Goal: Information Seeking & Learning: Understand process/instructions

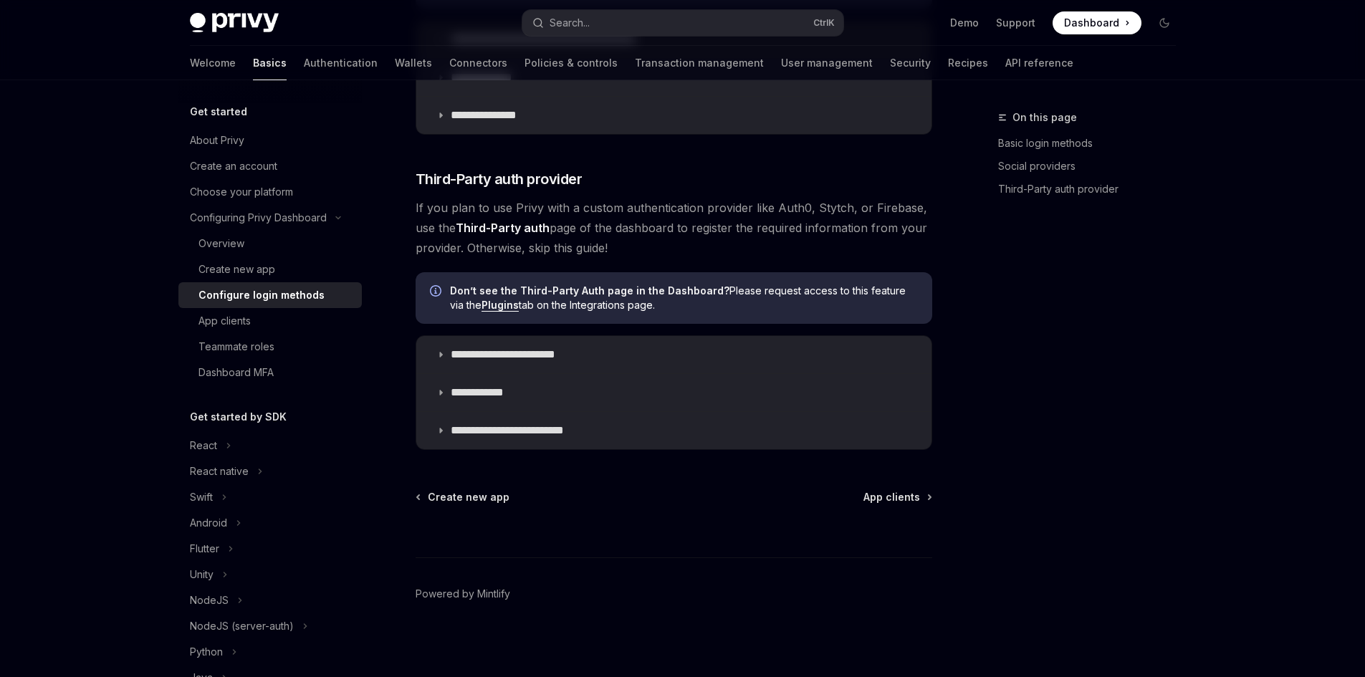
scroll to position [712, 0]
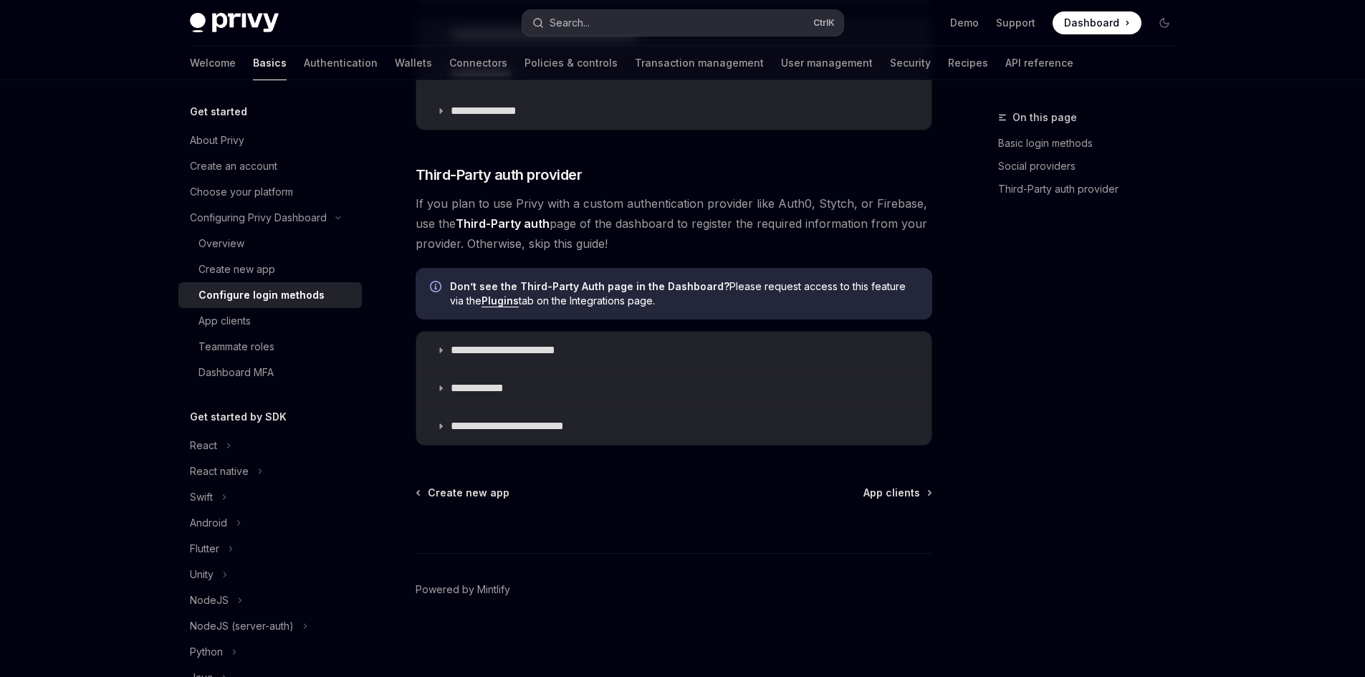
click at [597, 19] on button "Search... Ctrl K" at bounding box center [682, 23] width 321 height 26
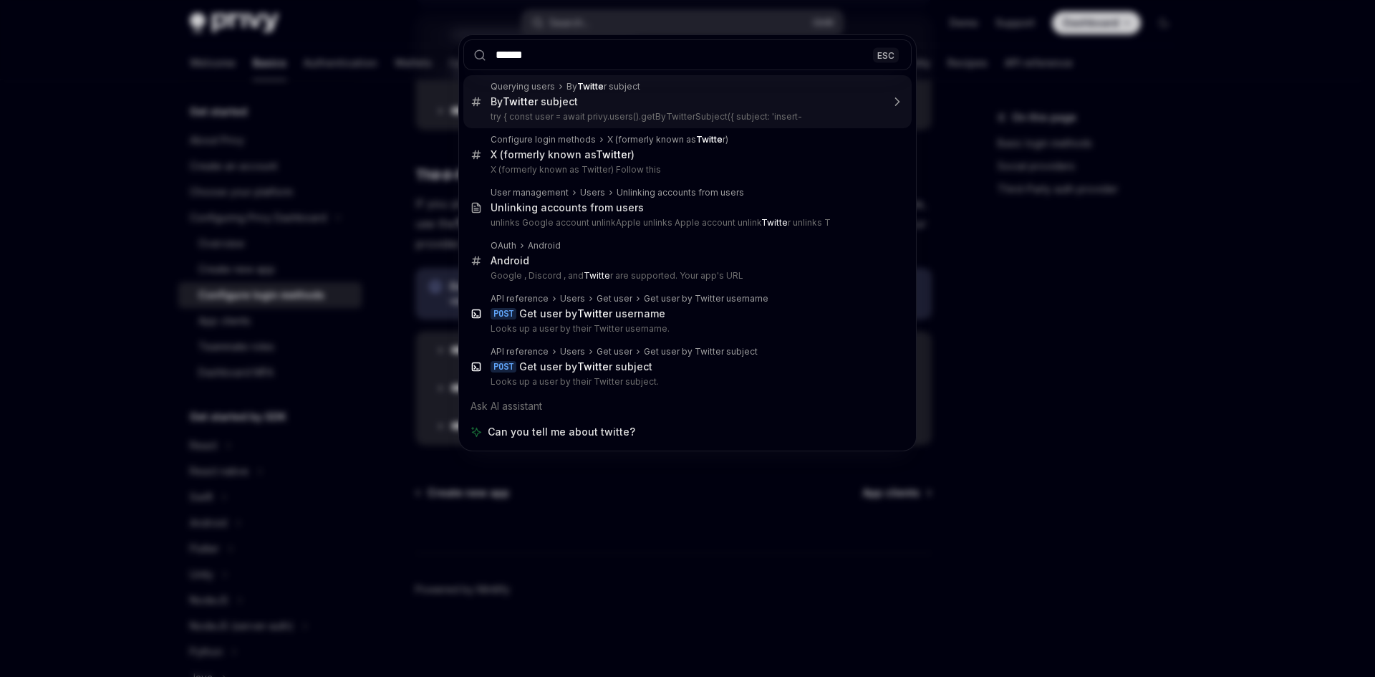
type input "*******"
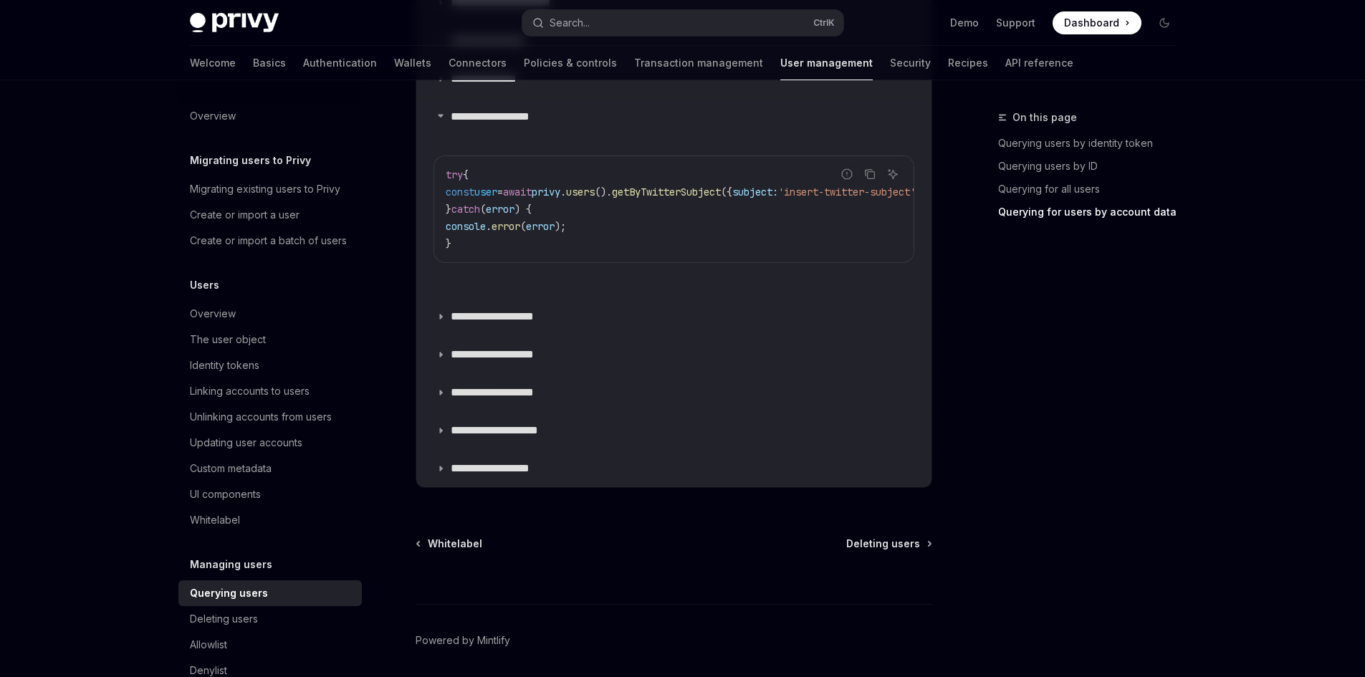
scroll to position [1249, 0]
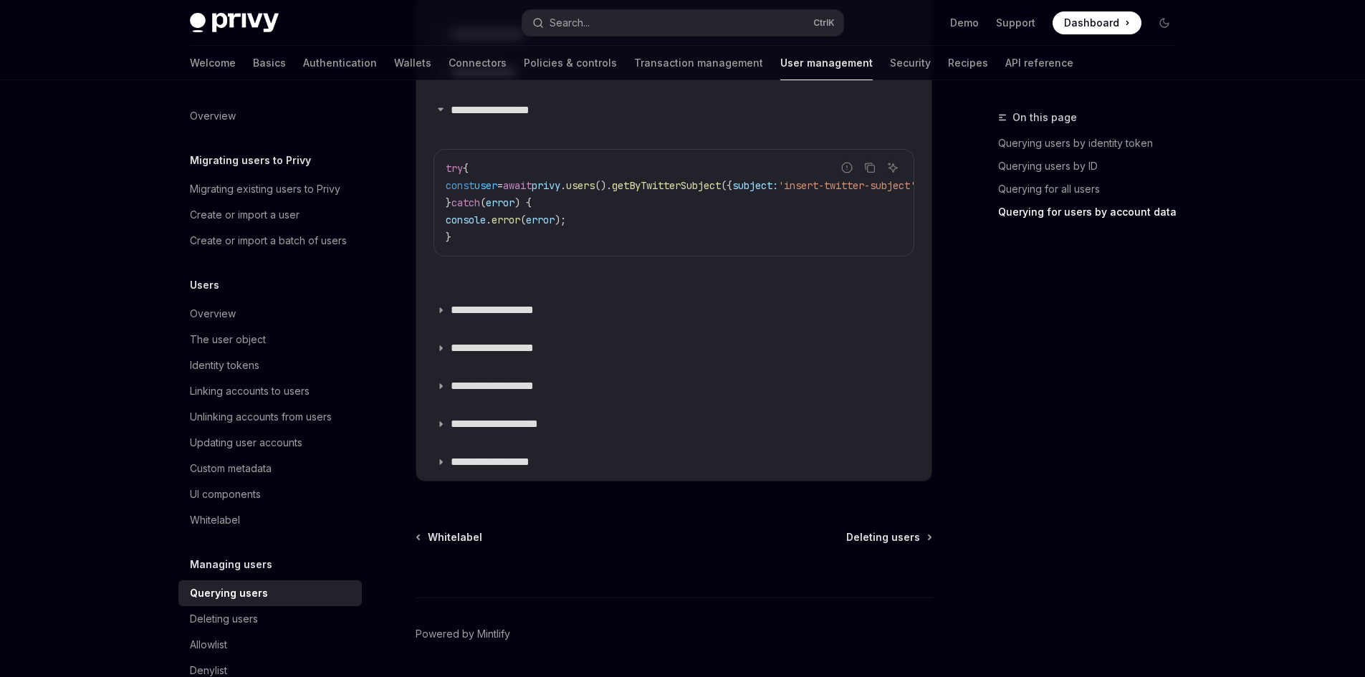
drag, startPoint x: 652, startPoint y: 254, endPoint x: 673, endPoint y: 248, distance: 22.4
click at [673, 248] on div "try { const user = await privy . users (). getByTwitterSubject ({ subject: 'ins…" at bounding box center [673, 203] width 479 height 106
drag, startPoint x: 667, startPoint y: 254, endPoint x: 688, endPoint y: 255, distance: 21.5
click at [688, 255] on div "try { const user = await privy . users (). getByTwitterSubject ({ subject: 'ins…" at bounding box center [673, 203] width 479 height 106
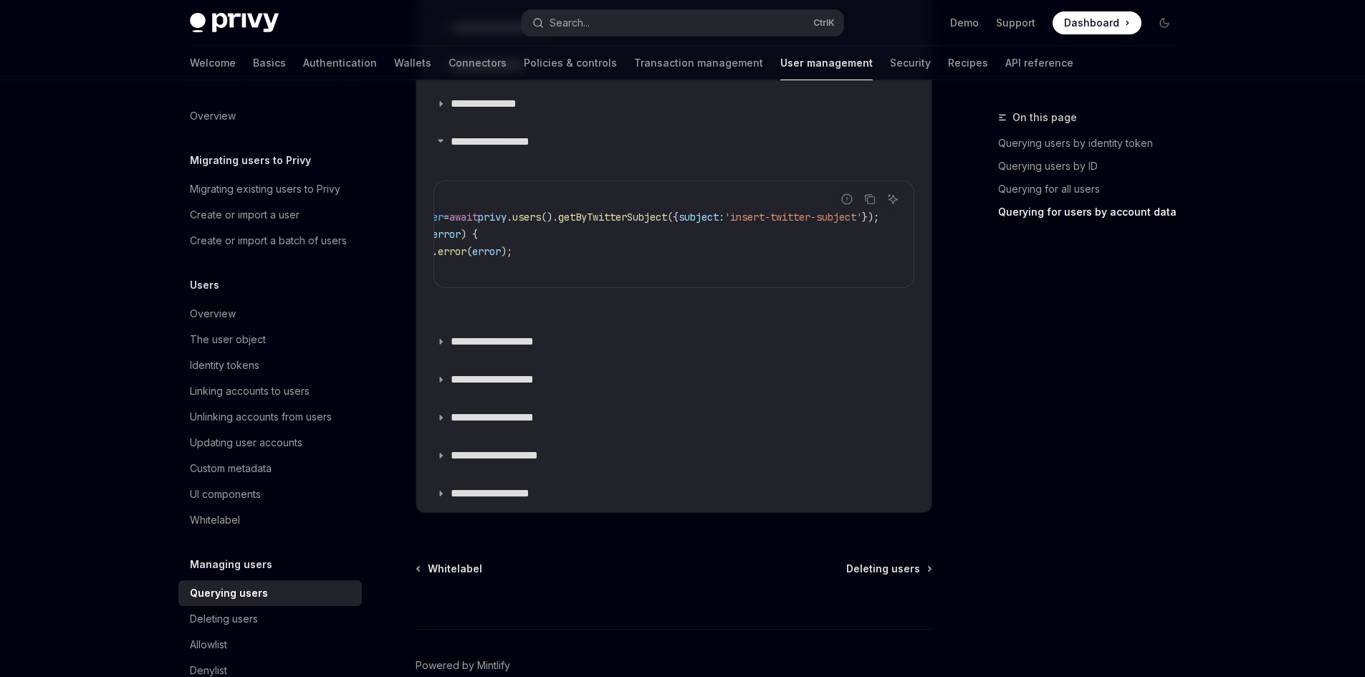
scroll to position [0, 0]
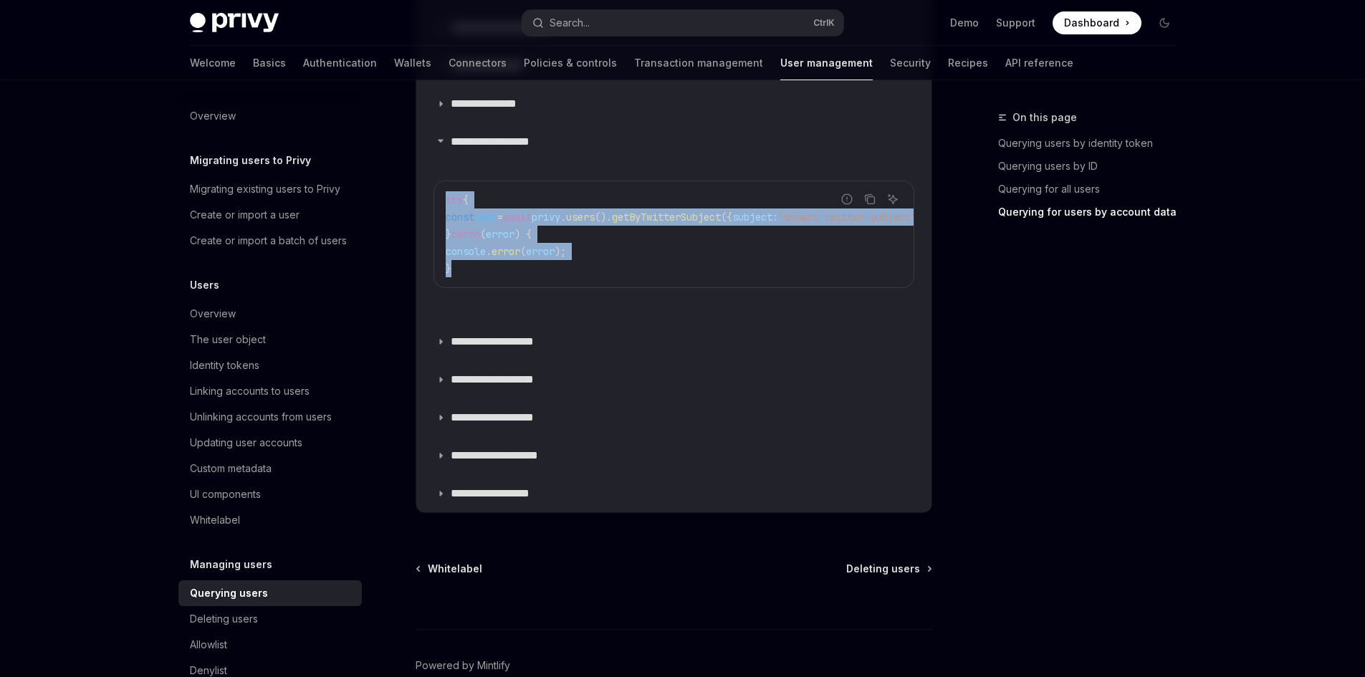
drag, startPoint x: 455, startPoint y: 268, endPoint x: 424, endPoint y: 201, distance: 74.0
click at [424, 201] on details "**********" at bounding box center [673, 222] width 515 height 200
copy code "try { const user = await privy . users (). getByTwitterSubject ({ subject: 'ins…"
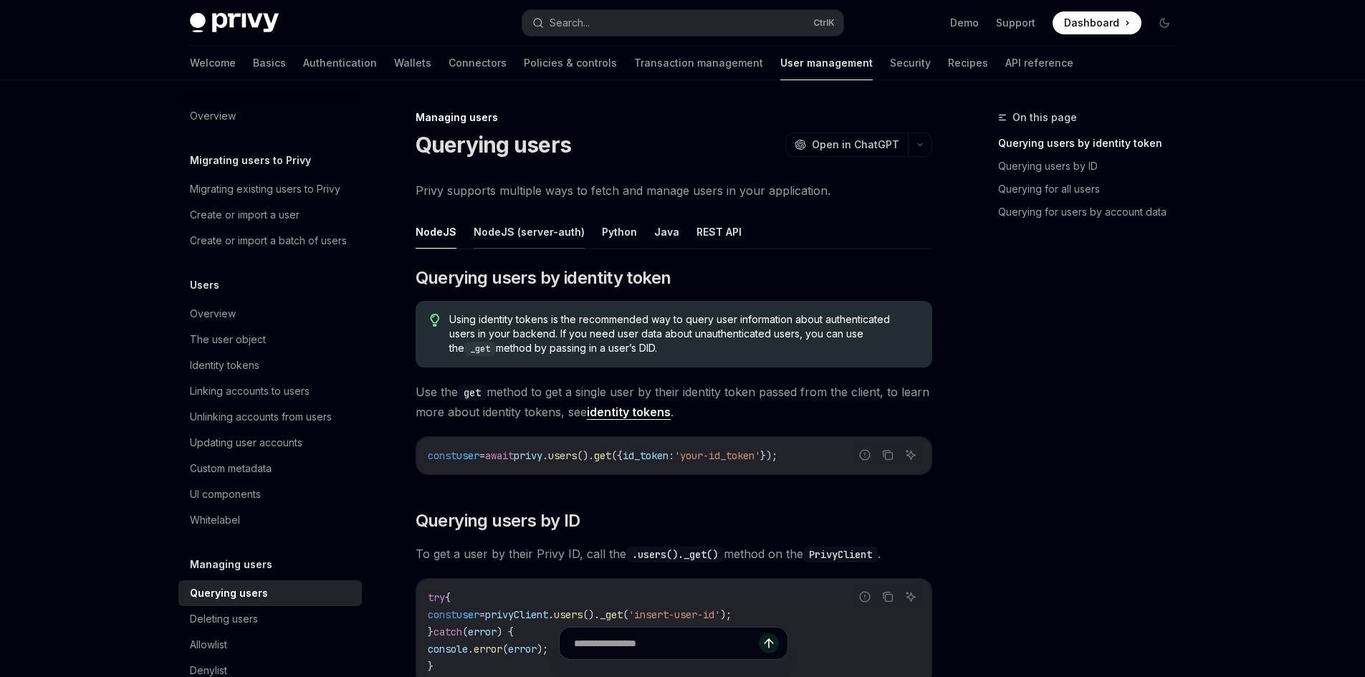
click at [493, 228] on button "NodeJS (server-auth)" at bounding box center [528, 232] width 111 height 34
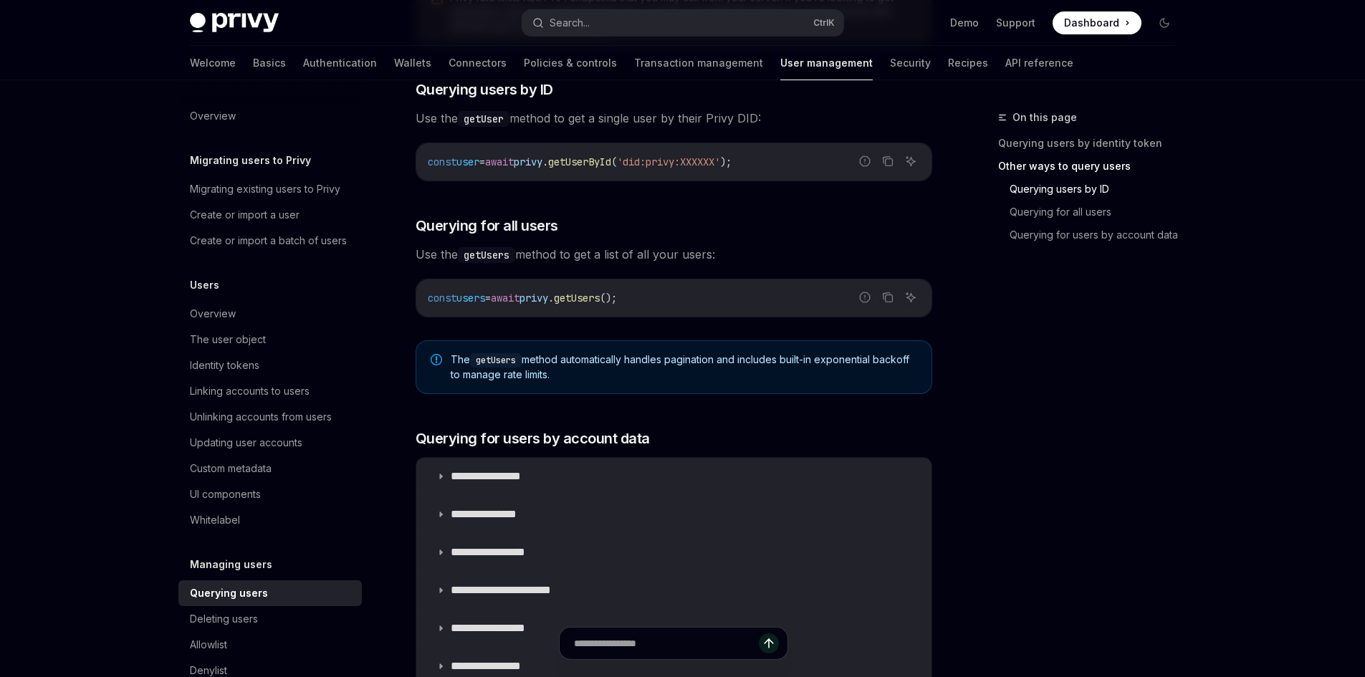
scroll to position [788, 0]
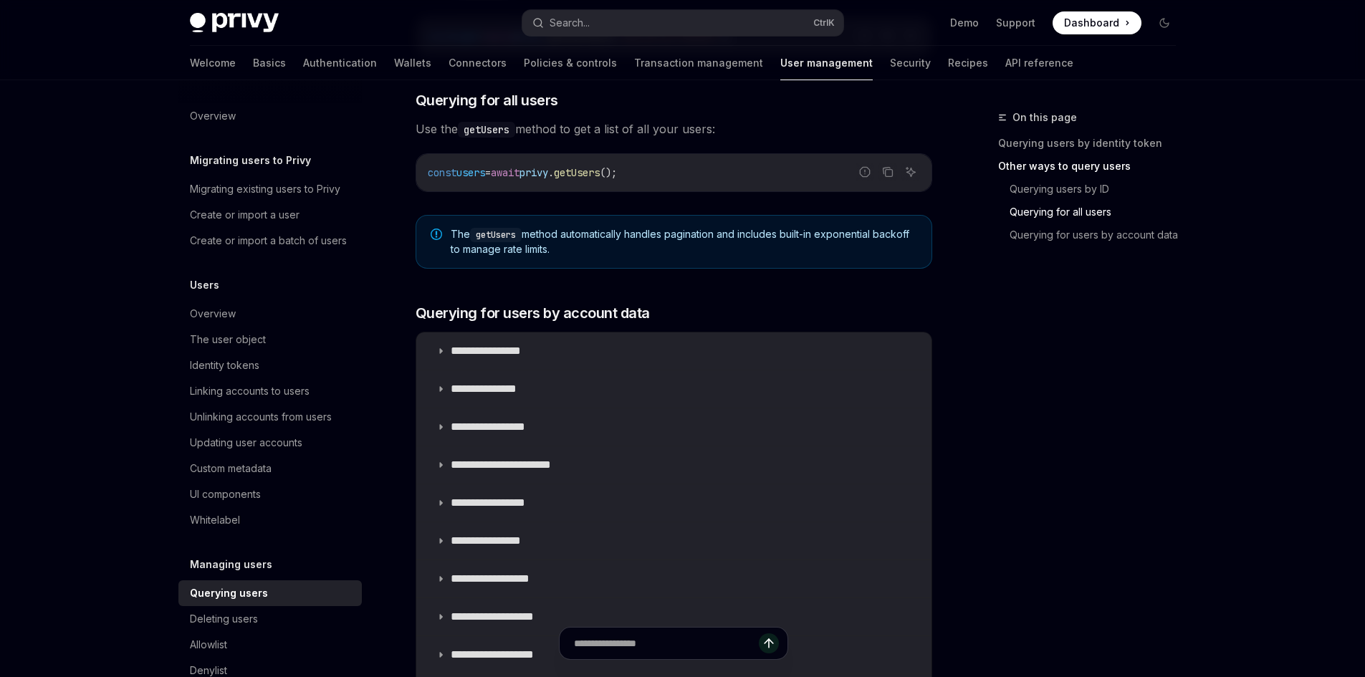
click at [150, 509] on div "Managing users Querying users OpenAI Open in ChatGPT OpenAI Open in ChatGPT Pri…" at bounding box center [539, 155] width 791 height 1669
click at [259, 222] on link "Create or import a user" at bounding box center [269, 215] width 183 height 26
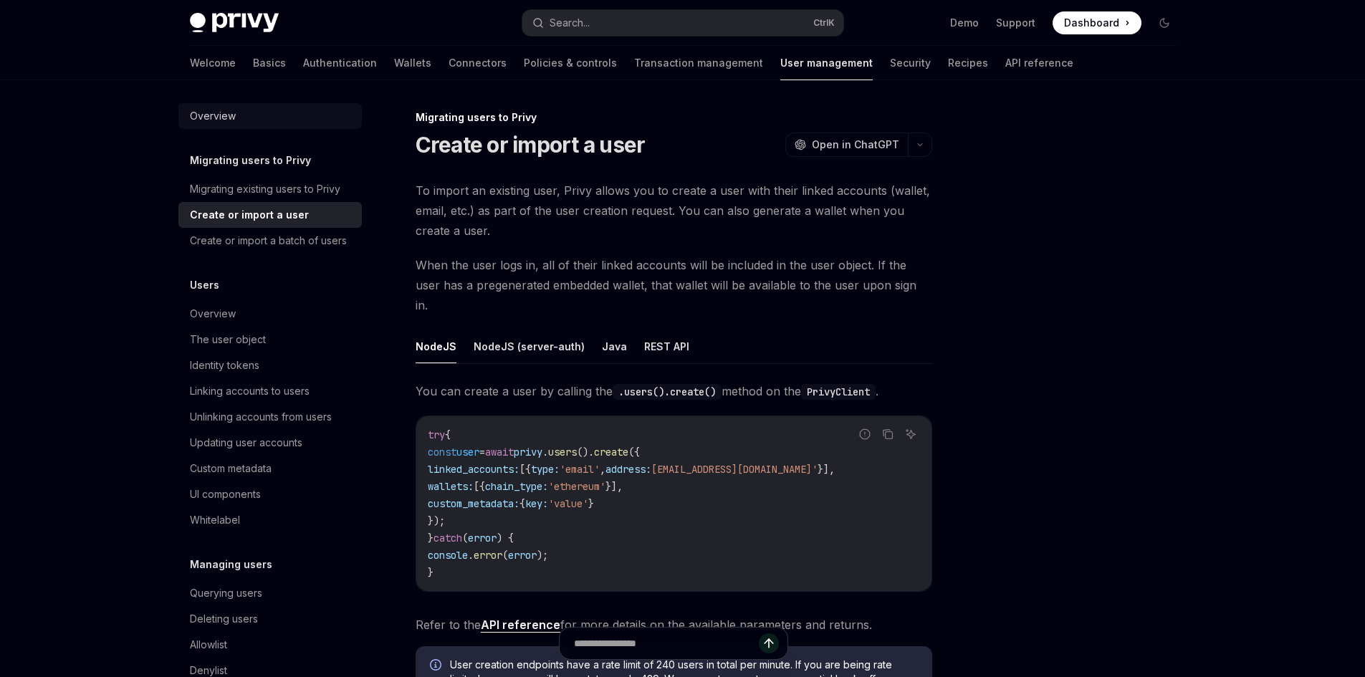
click at [218, 120] on div "Overview" at bounding box center [213, 115] width 46 height 17
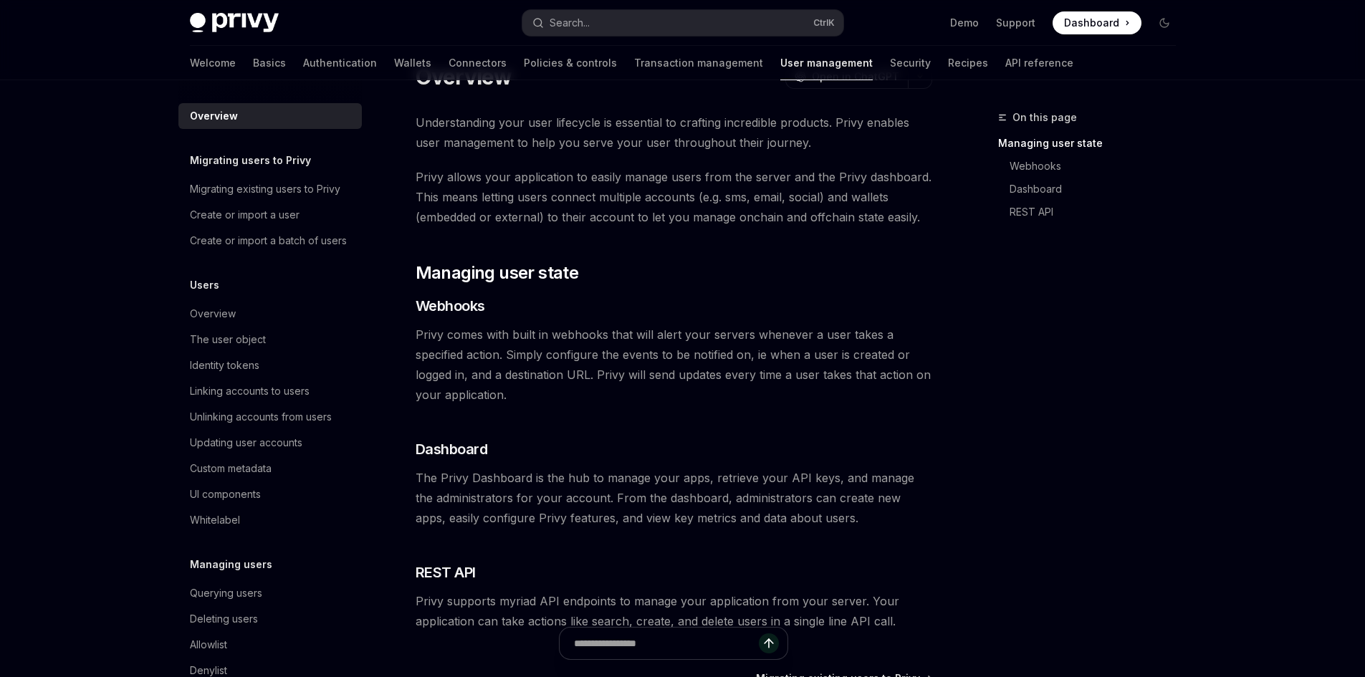
scroll to position [232, 0]
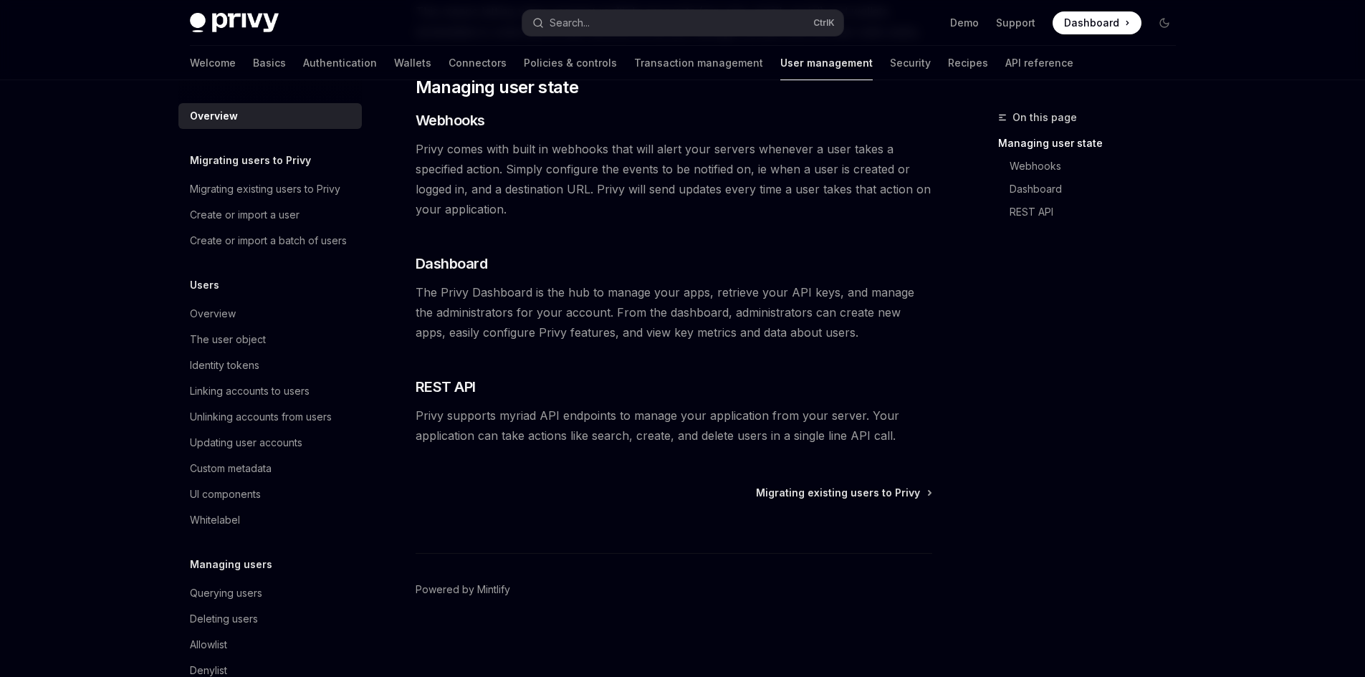
click at [255, 162] on h5 "Migrating users to Privy" at bounding box center [250, 160] width 121 height 17
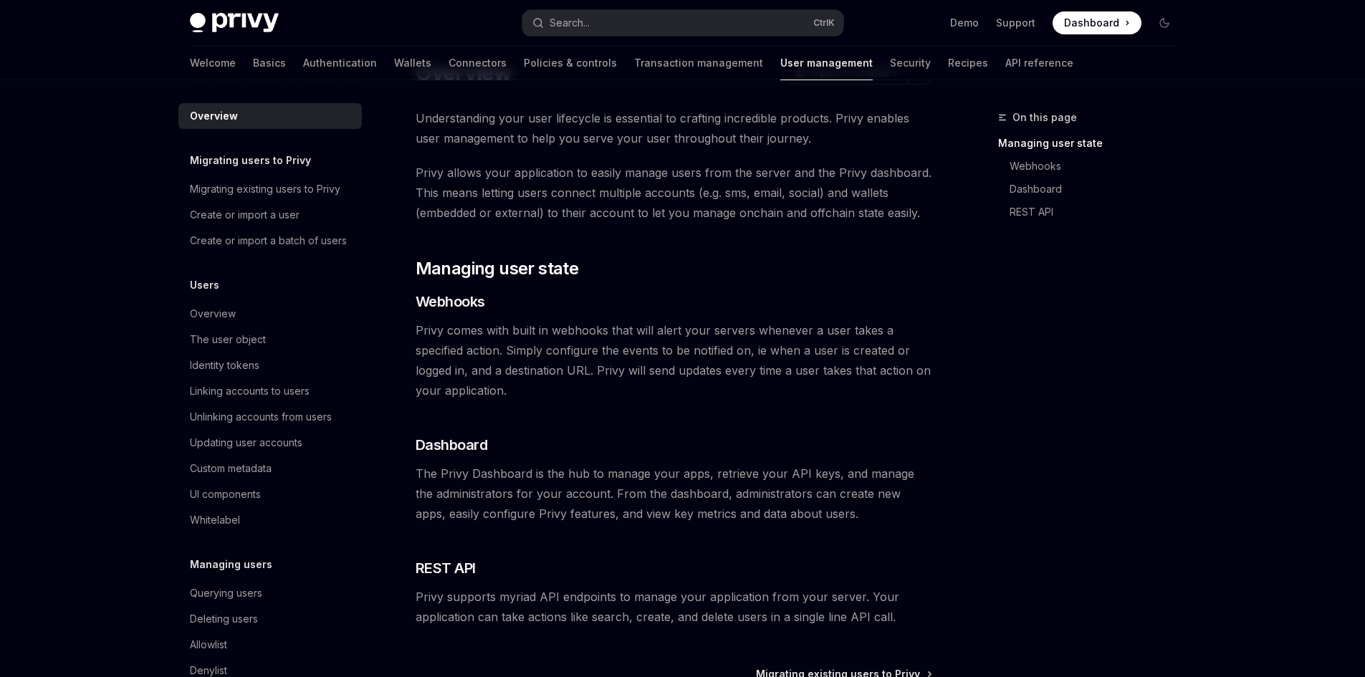
scroll to position [0, 0]
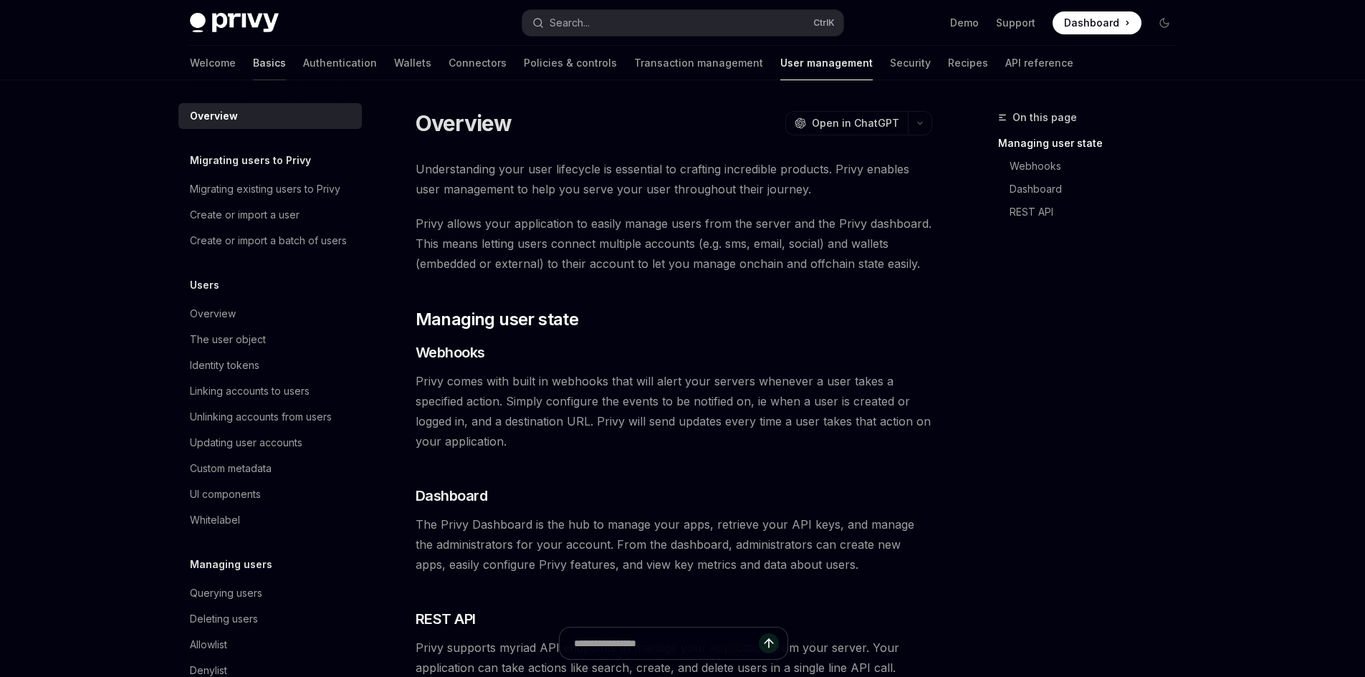
click at [253, 60] on link "Basics" at bounding box center [269, 63] width 33 height 34
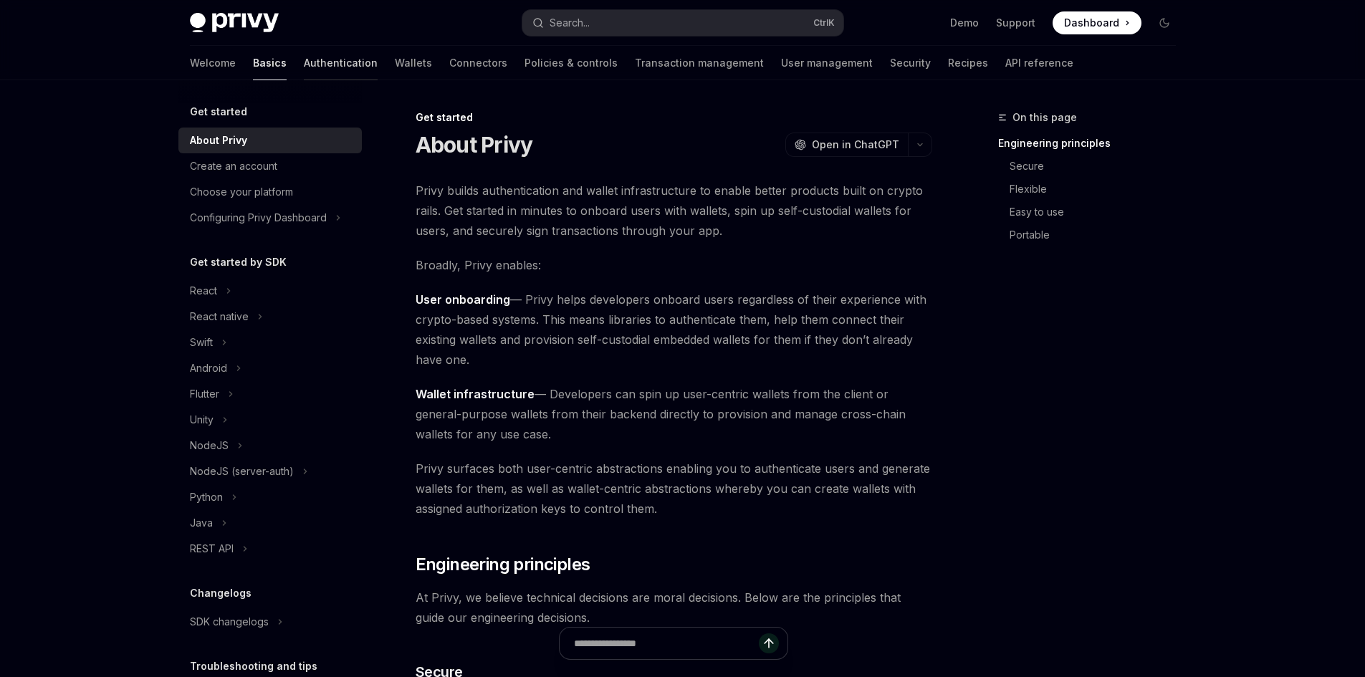
click at [304, 63] on link "Authentication" at bounding box center [341, 63] width 74 height 34
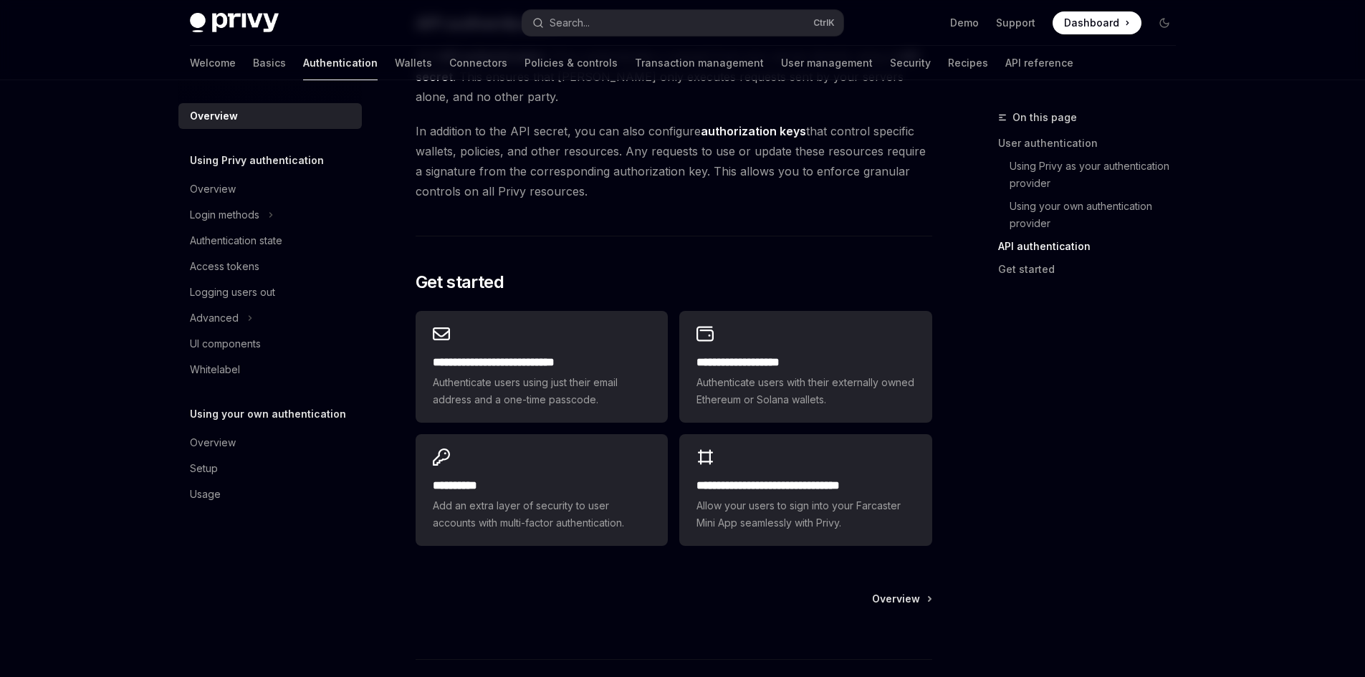
scroll to position [1074, 0]
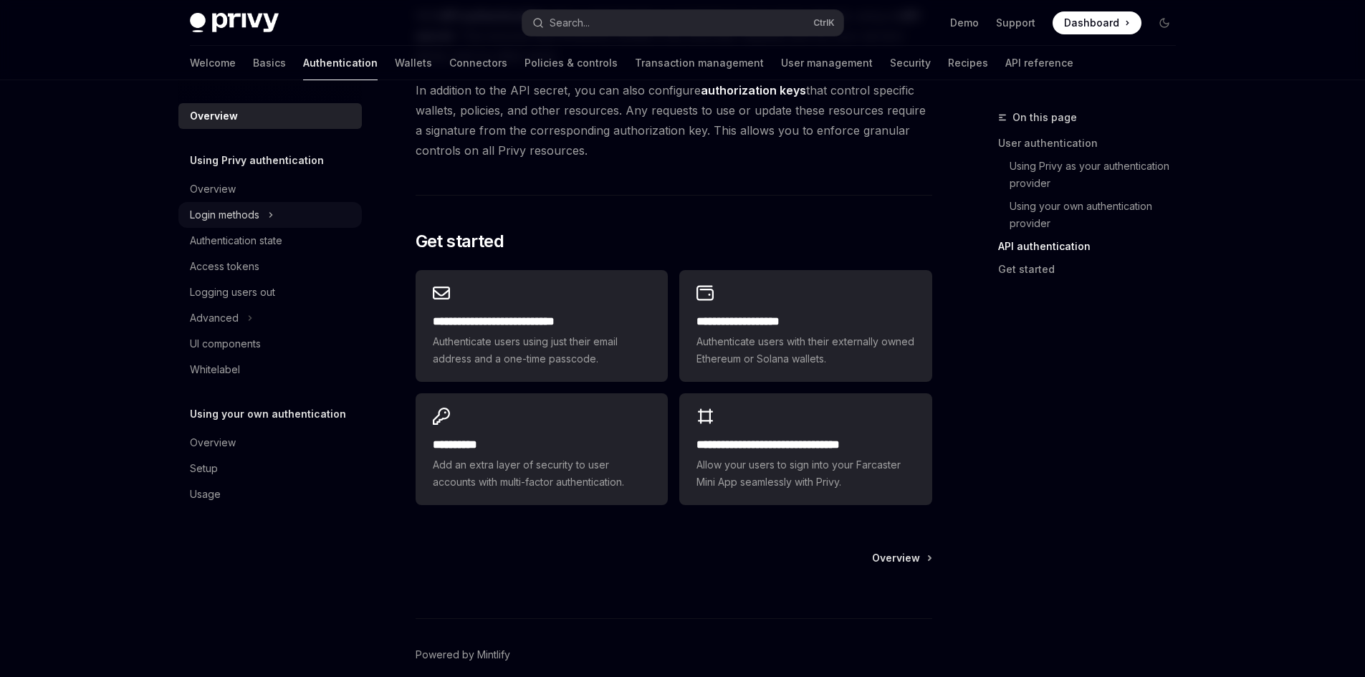
click at [247, 213] on div "Login methods" at bounding box center [224, 214] width 69 height 17
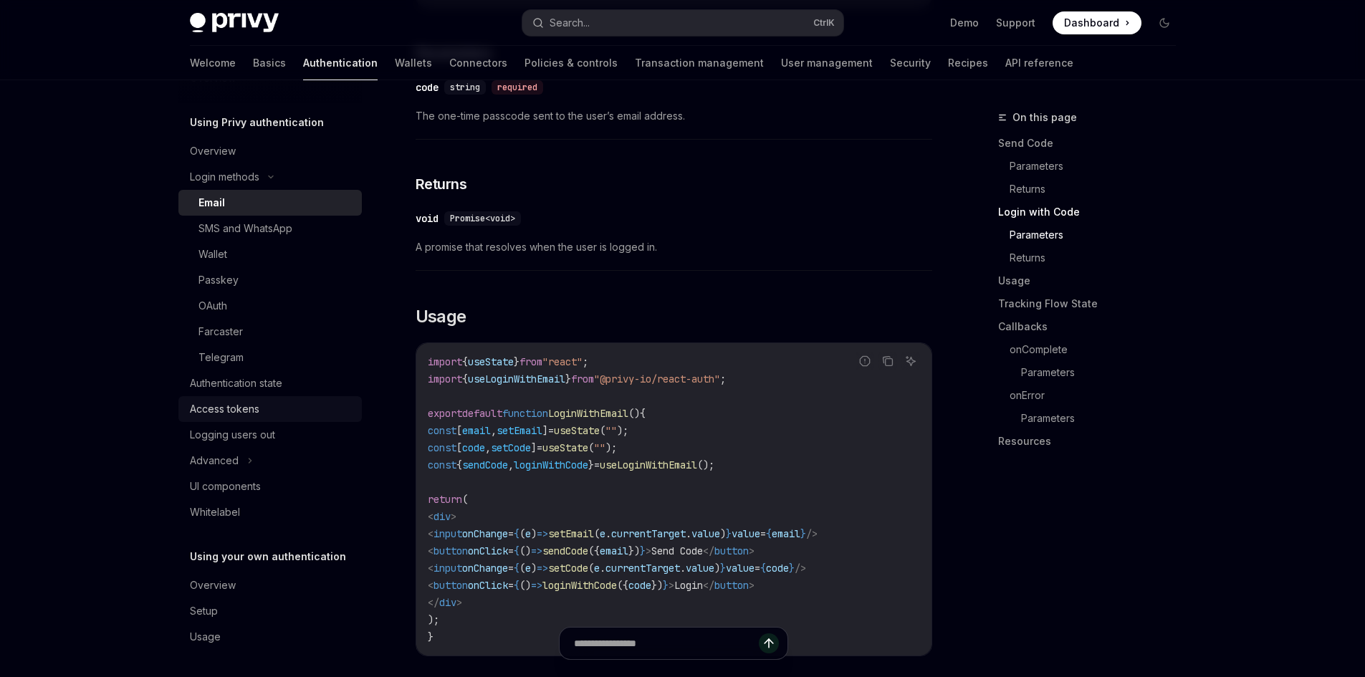
scroll to position [39, 0]
click at [222, 390] on div "Authentication state" at bounding box center [236, 381] width 92 height 17
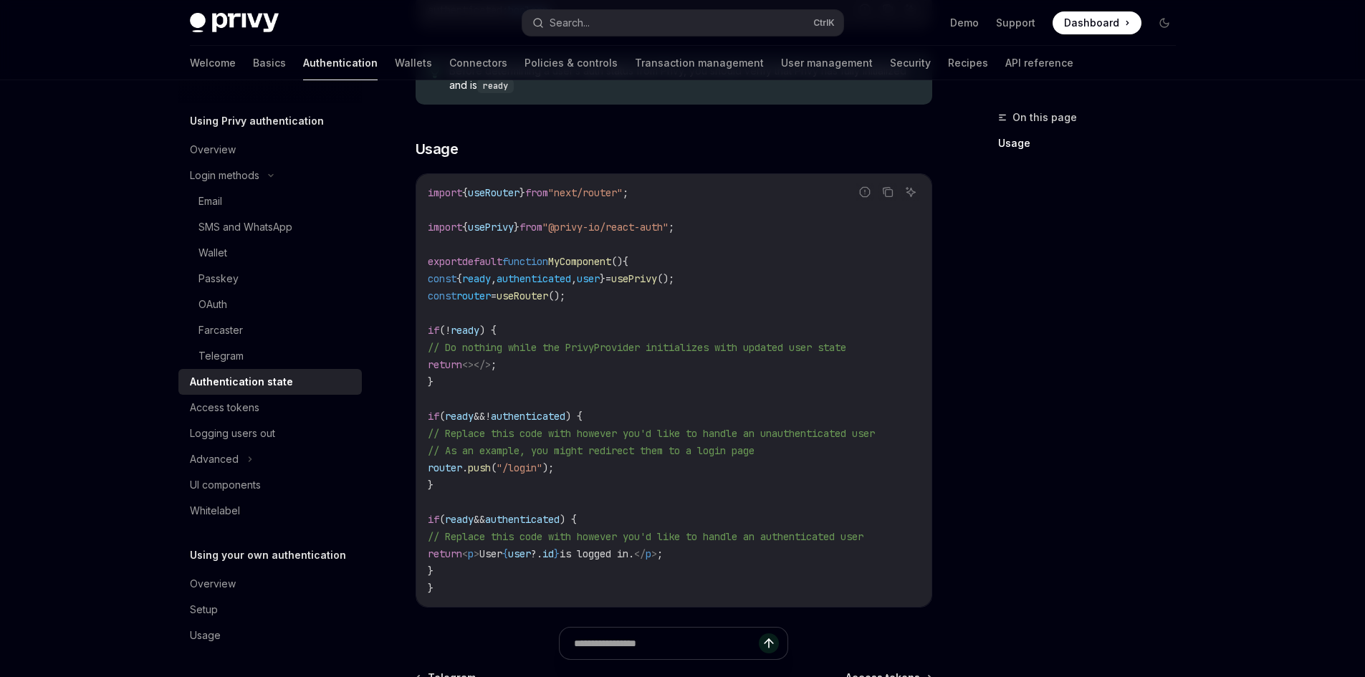
scroll to position [430, 0]
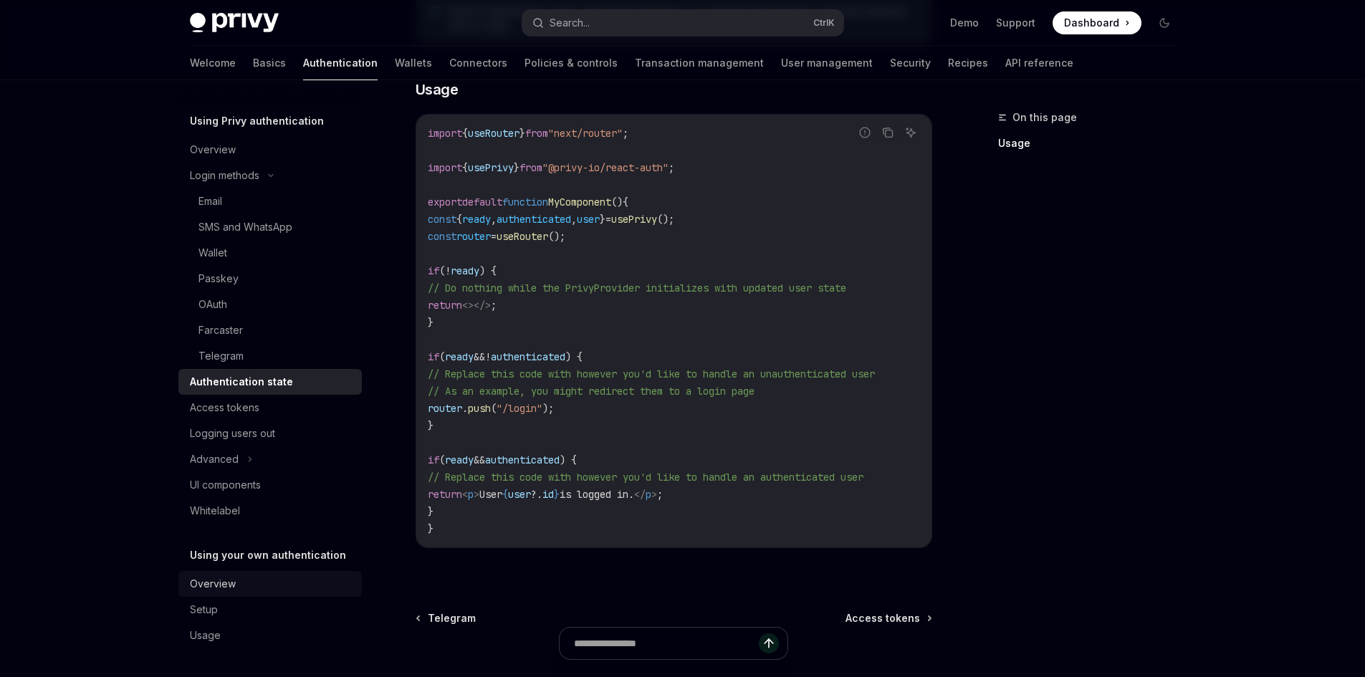
click at [230, 590] on div "Overview" at bounding box center [213, 583] width 46 height 17
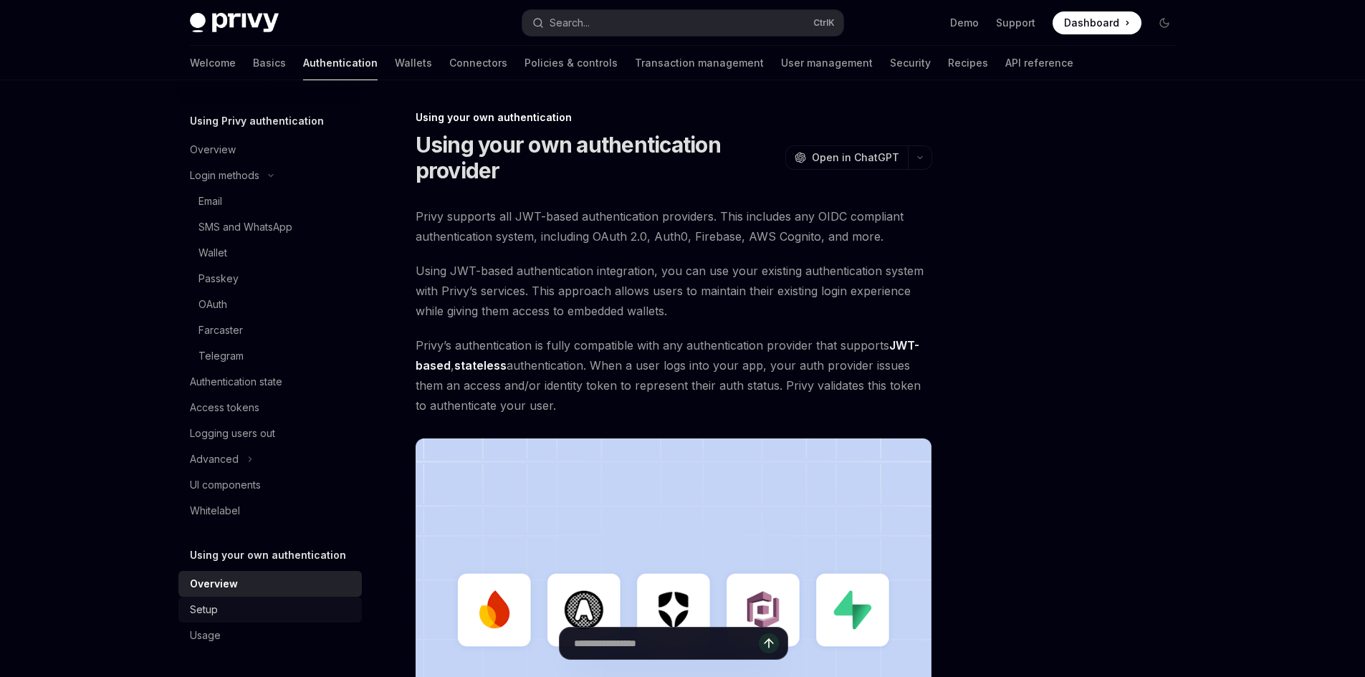
click at [236, 612] on div "Setup" at bounding box center [271, 609] width 163 height 17
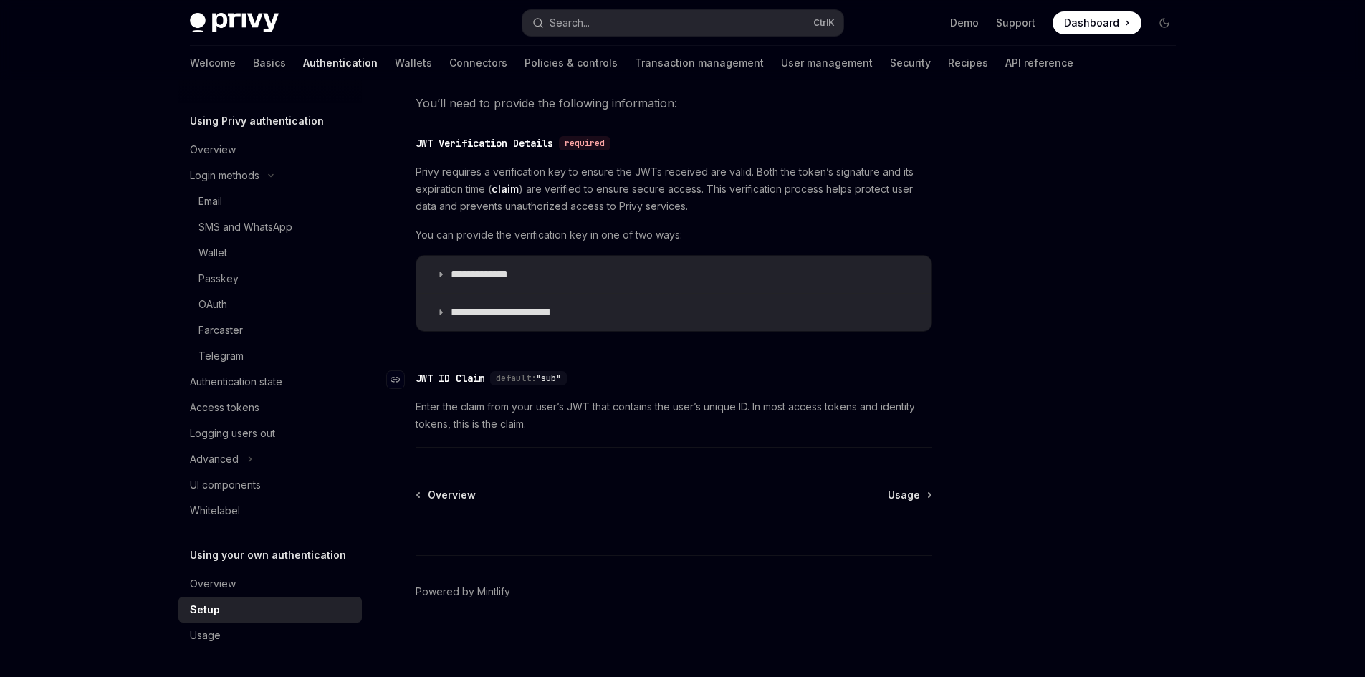
scroll to position [682, 0]
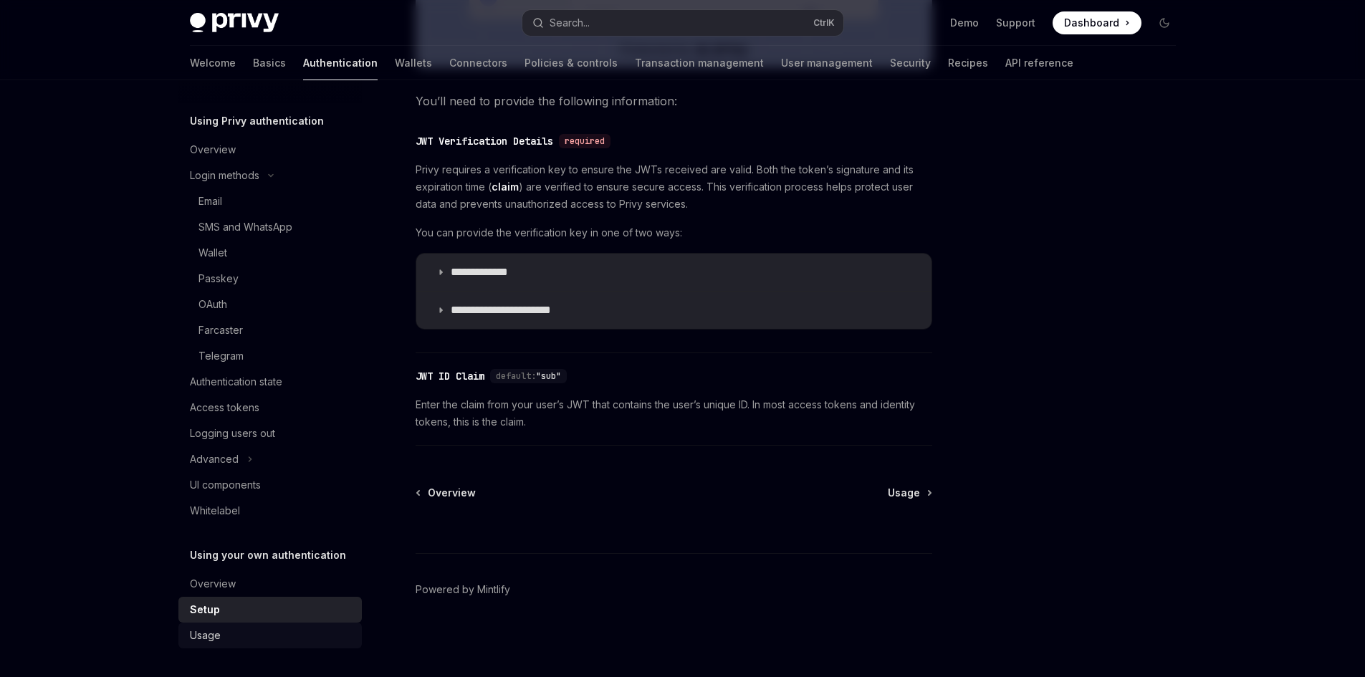
click at [226, 637] on div "Usage" at bounding box center [271, 635] width 163 height 17
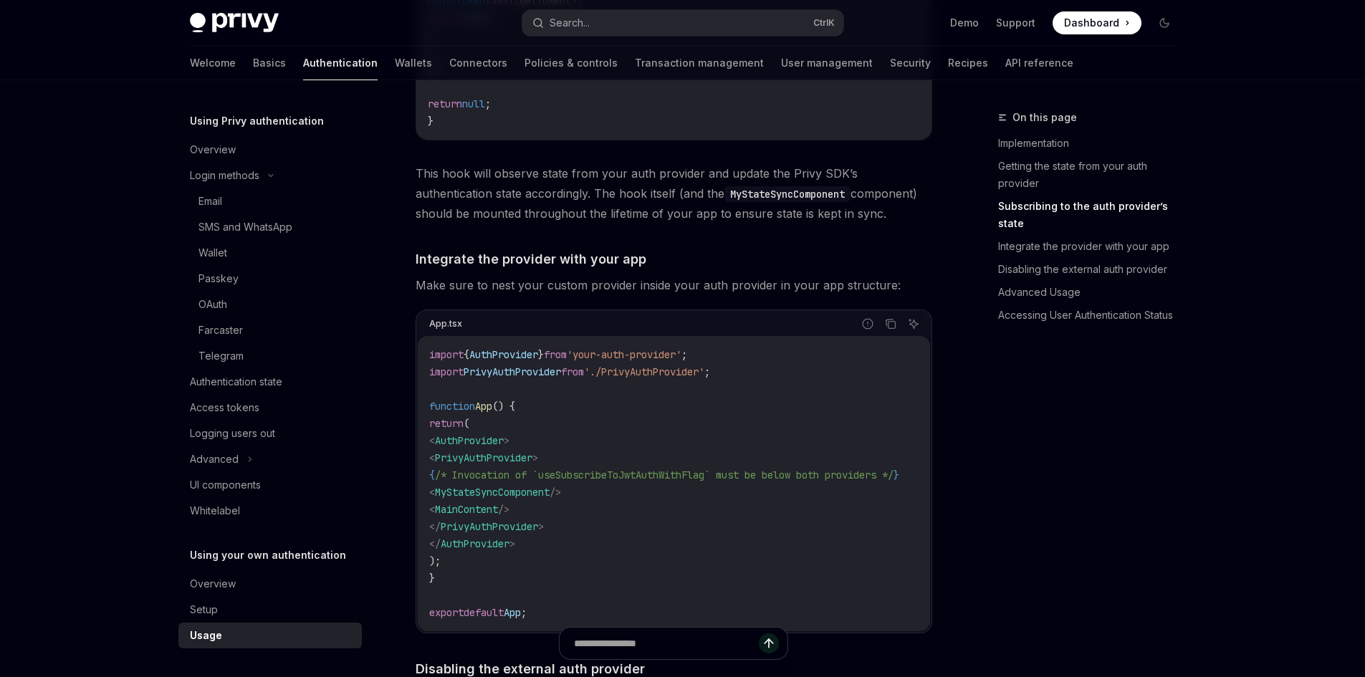
scroll to position [931, 0]
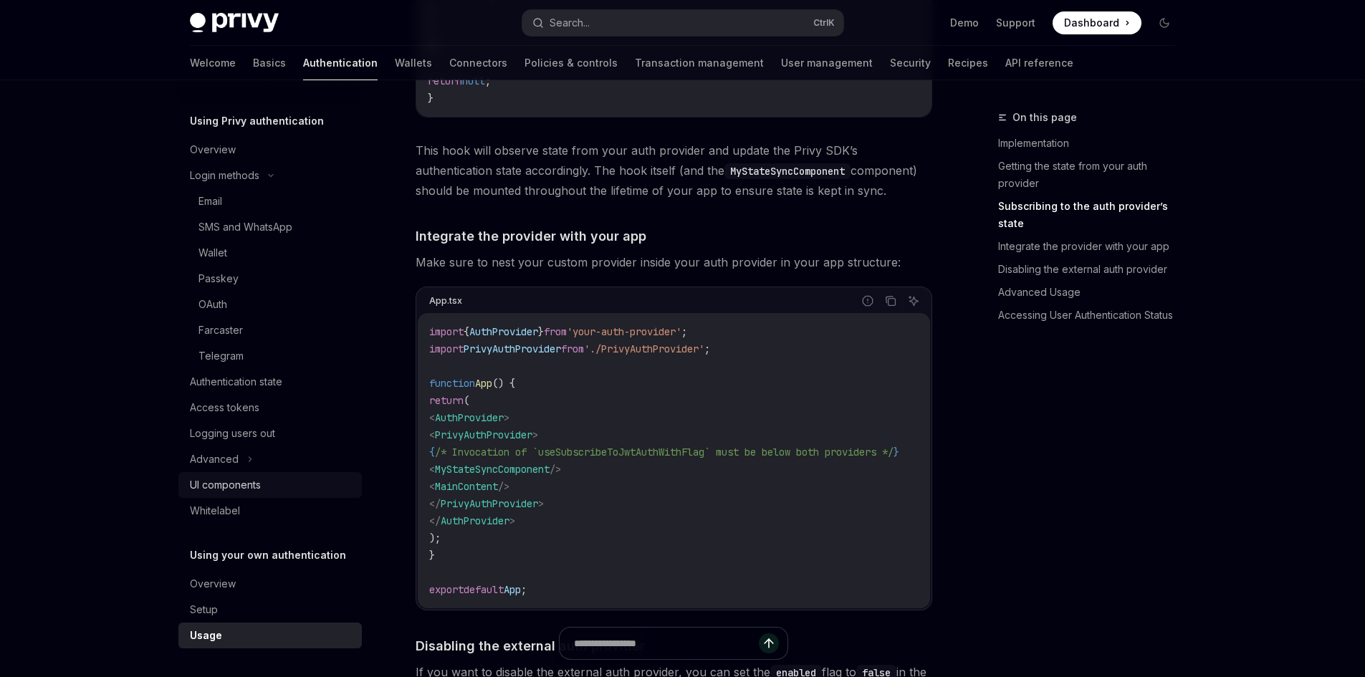
click at [204, 487] on div "UI components" at bounding box center [225, 484] width 71 height 17
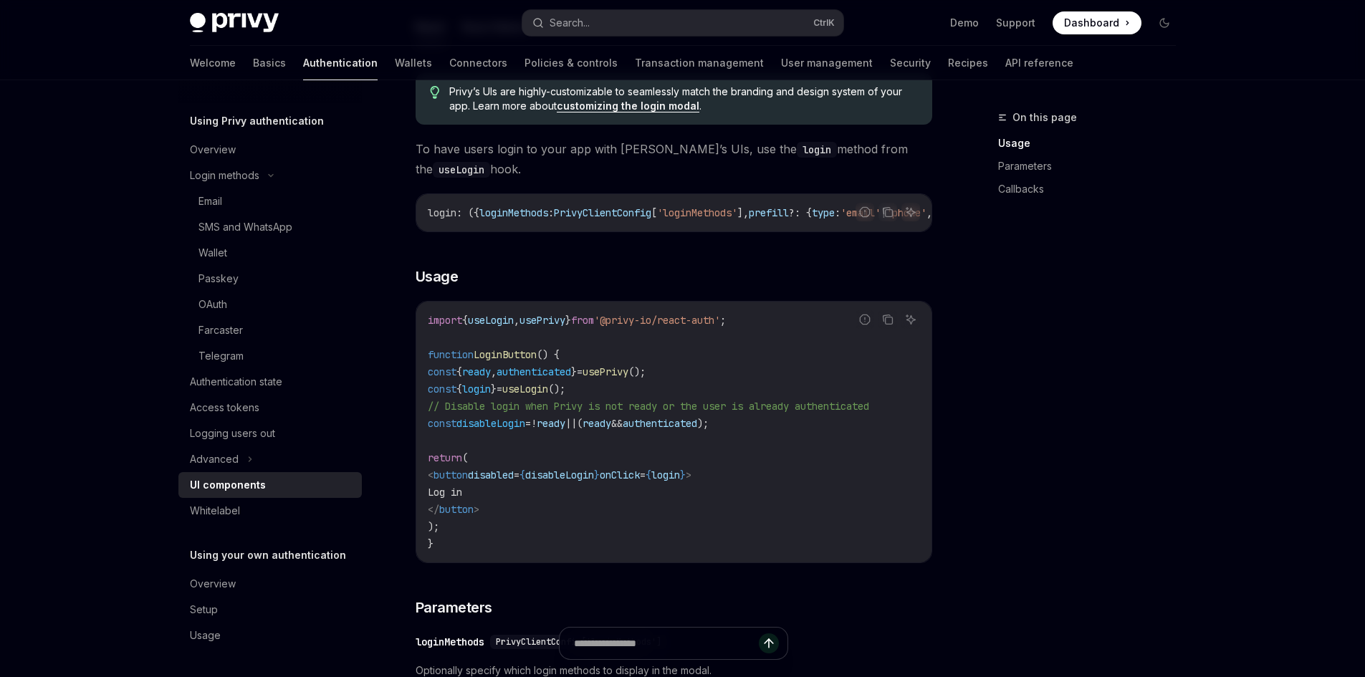
scroll to position [788, 0]
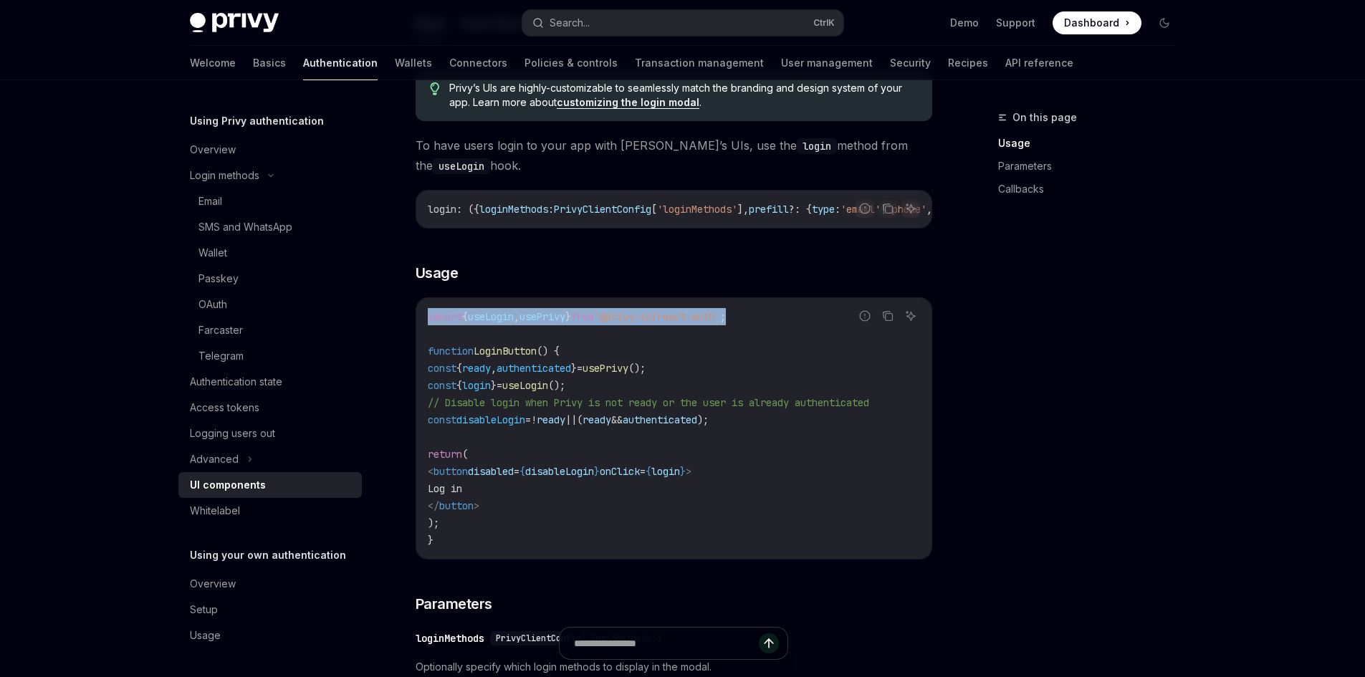
drag, startPoint x: 784, startPoint y: 323, endPoint x: 418, endPoint y: 316, distance: 366.1
click at [418, 316] on div "import { useLogin , usePrivy } from '@privy-io/react-auth' ; function LoginButt…" at bounding box center [673, 428] width 515 height 261
copy span "import { useLogin , usePrivy } from '@privy-io/react-auth' ;"
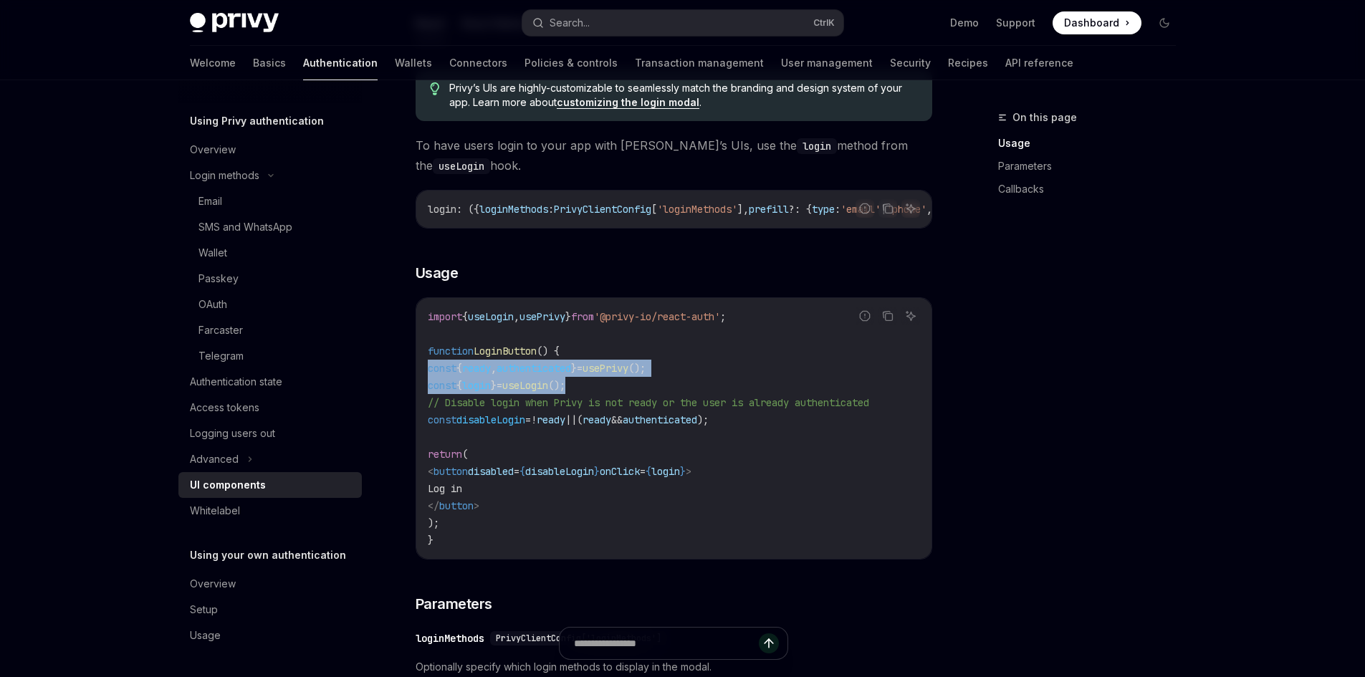
drag, startPoint x: 646, startPoint y: 398, endPoint x: 385, endPoint y: 382, distance: 261.2
click at [385, 382] on div "Using Privy authentication UI components OpenAI Open in ChatGPT OpenAI Open in …" at bounding box center [539, 622] width 791 height 2602
copy code "const { ready , authenticated } = usePrivy (); const { login } = useLogin ();"
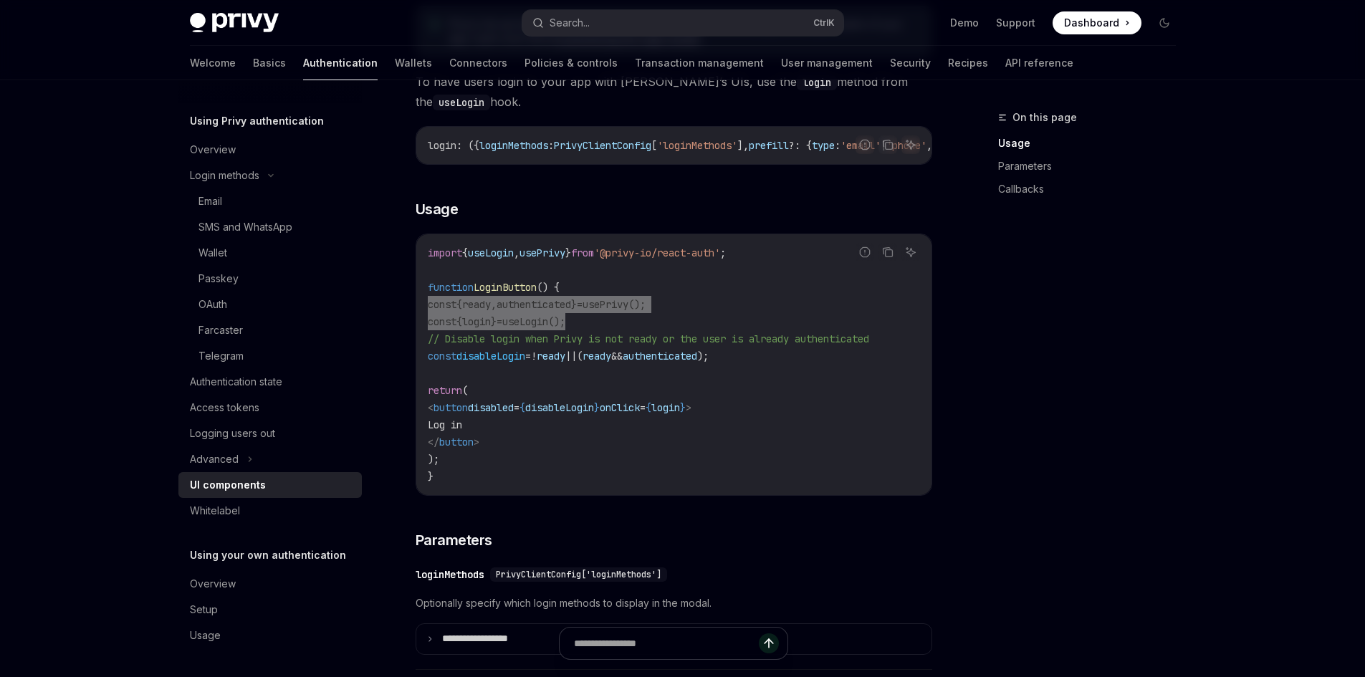
scroll to position [860, 0]
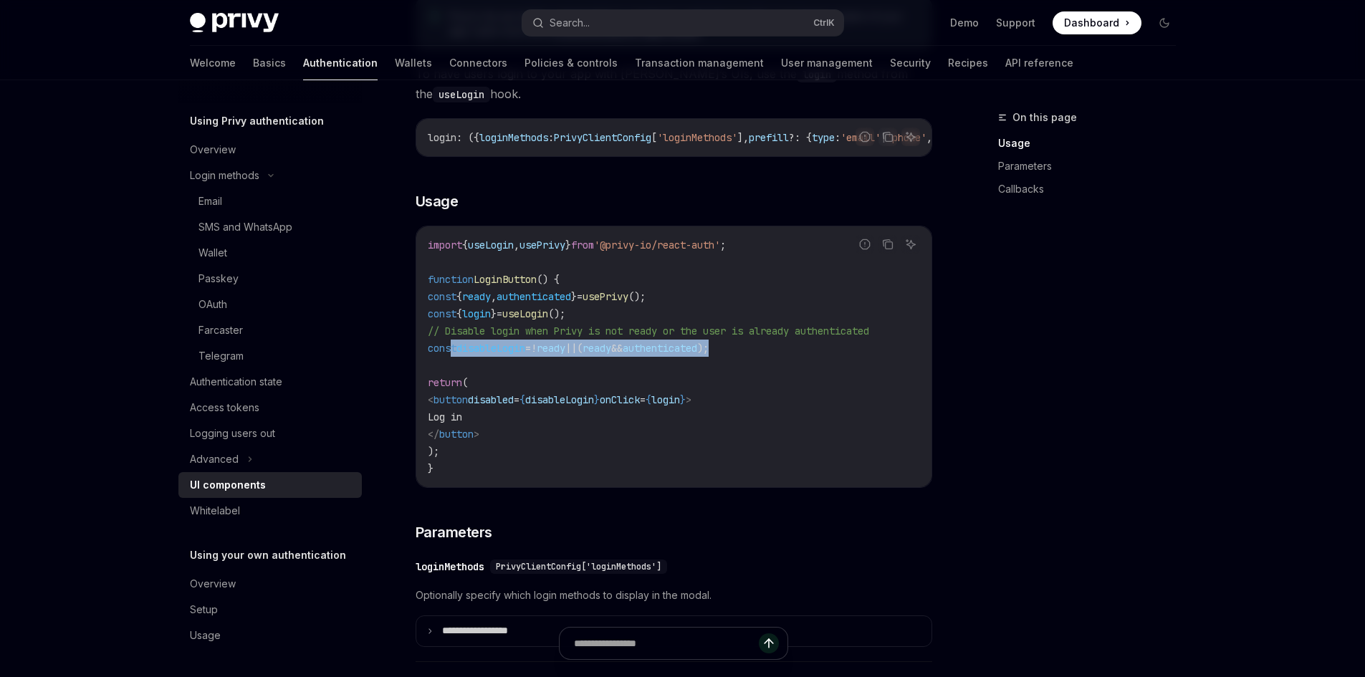
drag, startPoint x: 797, startPoint y: 353, endPoint x: 450, endPoint y: 355, distance: 346.7
click at [450, 355] on code "import { useLogin , usePrivy } from '@privy-io/react-auth' ; function LoginButt…" at bounding box center [674, 356] width 492 height 241
copy span "const disableLogin = ! ready || ( ready && authenticated );"
drag, startPoint x: 721, startPoint y: 405, endPoint x: 750, endPoint y: 407, distance: 28.7
click at [691, 406] on span "< button disabled = { disableLogin } onClick = { login } >" at bounding box center [560, 399] width 264 height 13
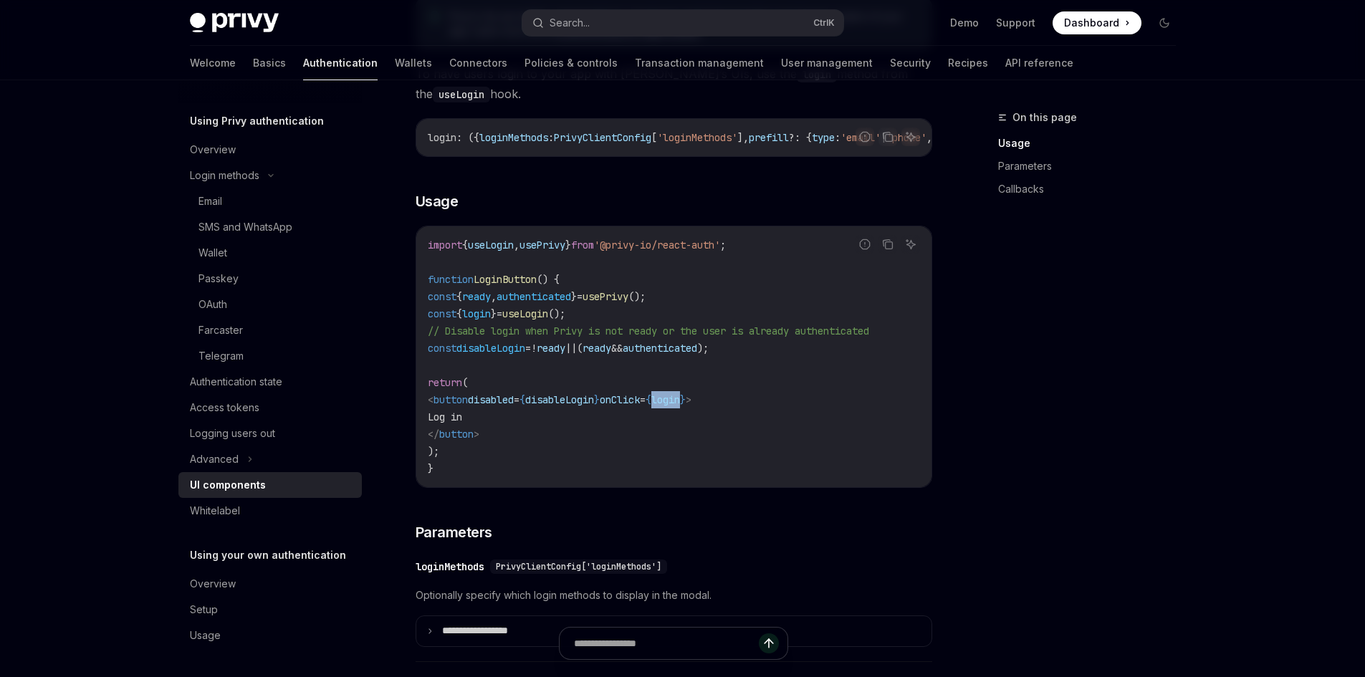
copy span "login"
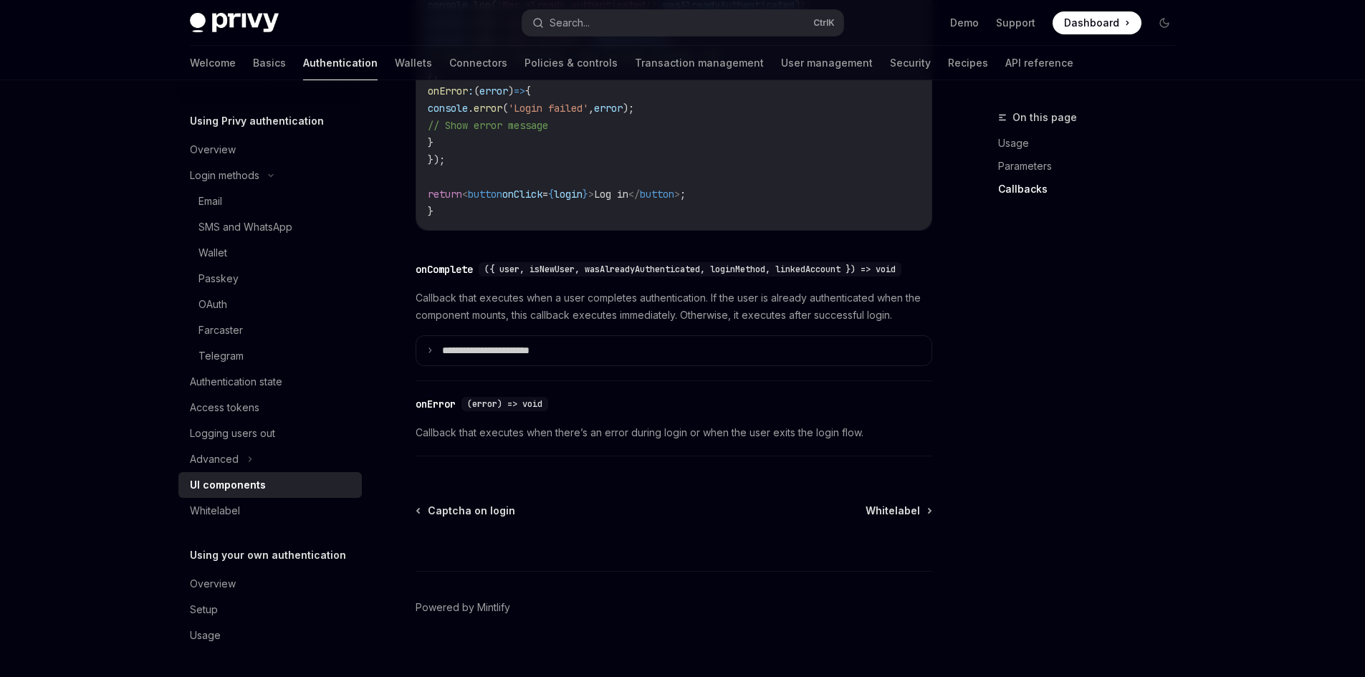
scroll to position [2072, 0]
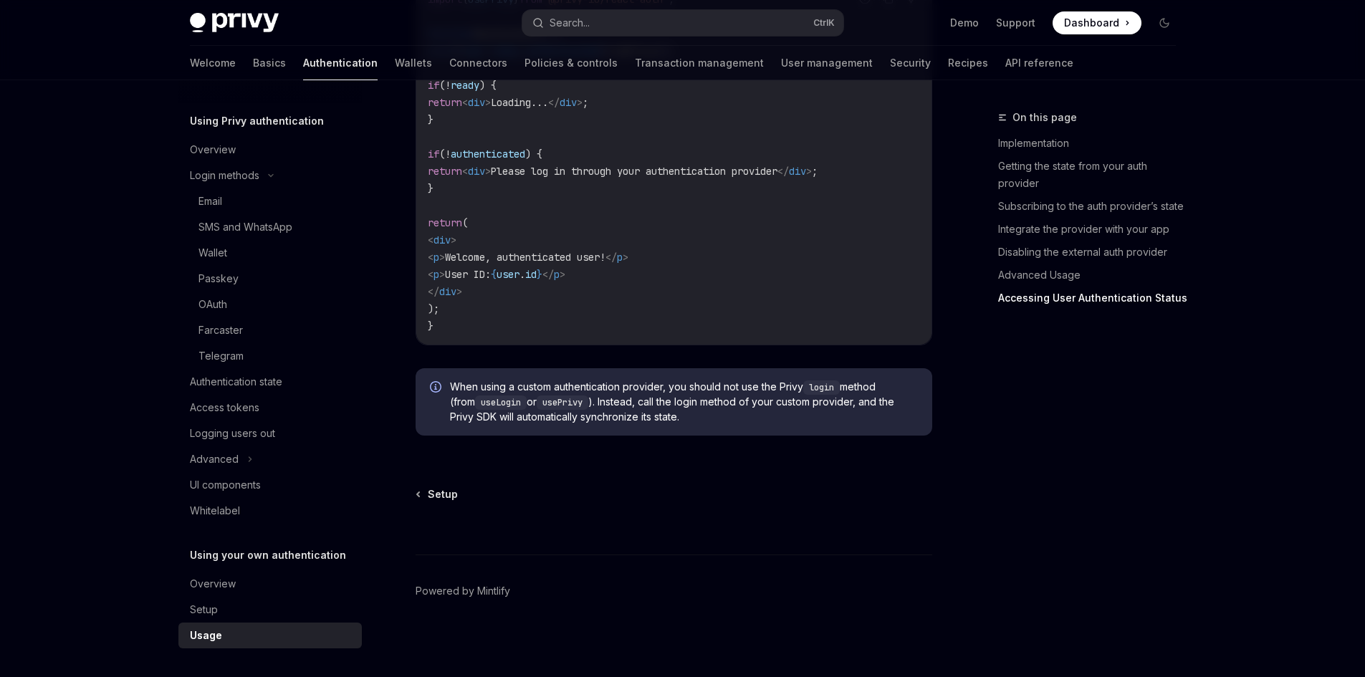
scroll to position [2993, 0]
click at [208, 611] on div "Setup" at bounding box center [204, 609] width 28 height 17
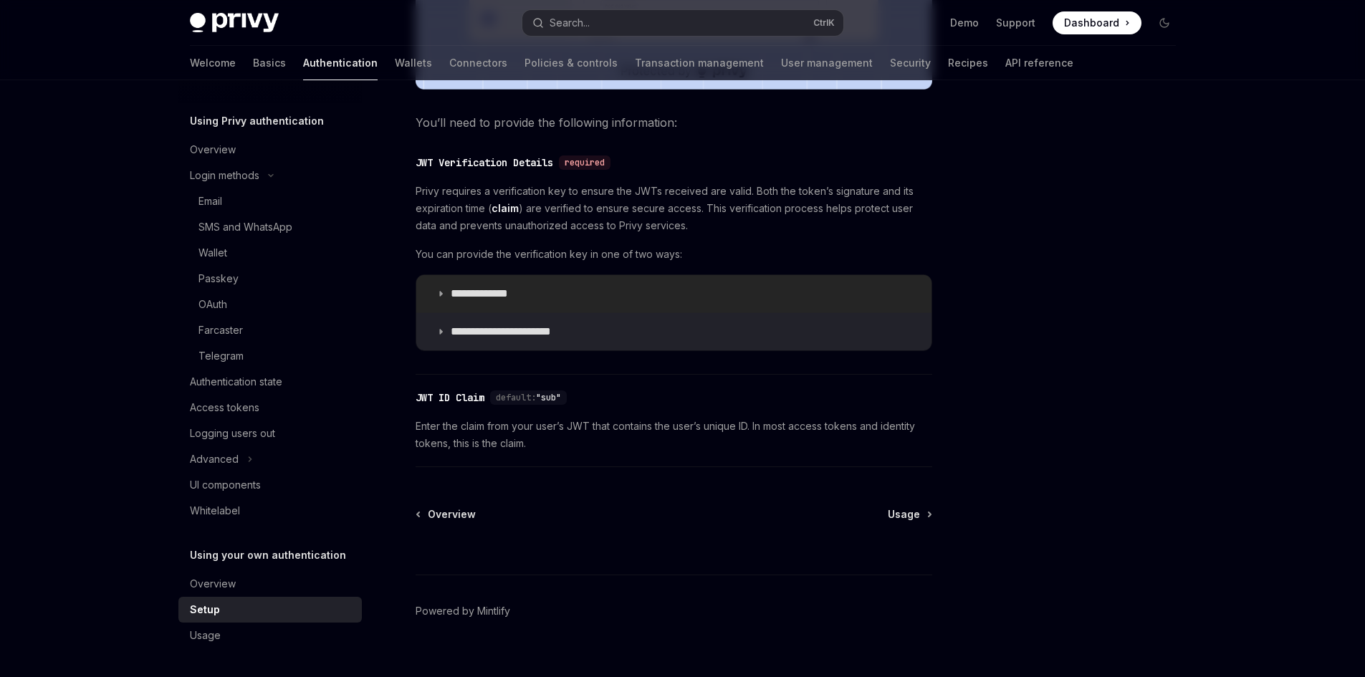
scroll to position [682, 0]
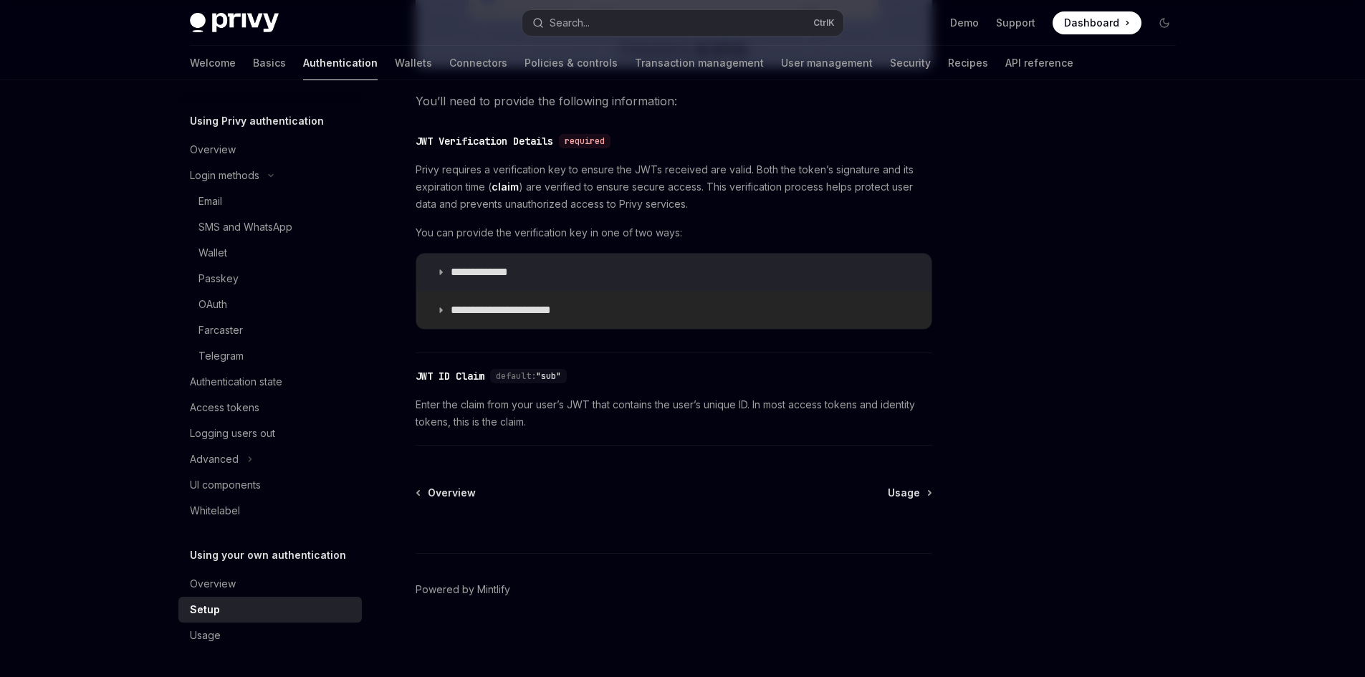
click at [479, 313] on p "**********" at bounding box center [512, 310] width 123 height 14
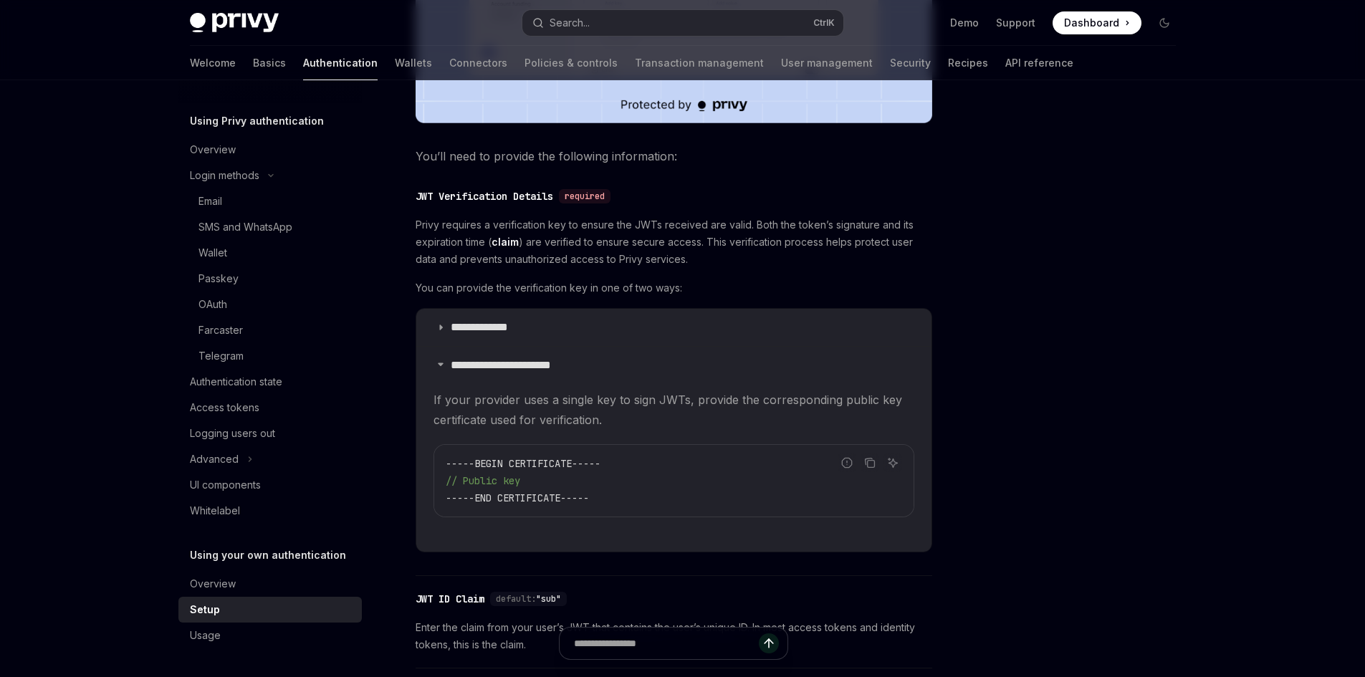
scroll to position [682, 0]
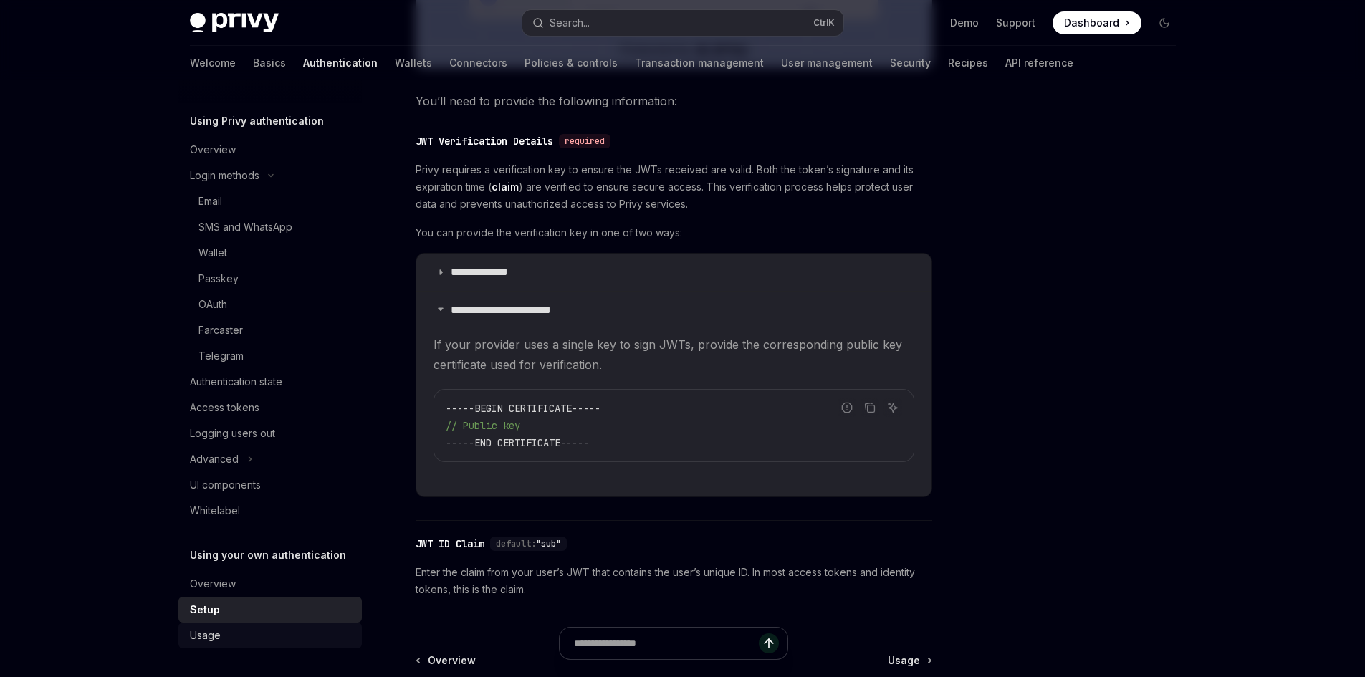
click at [219, 633] on div "Usage" at bounding box center [205, 635] width 31 height 17
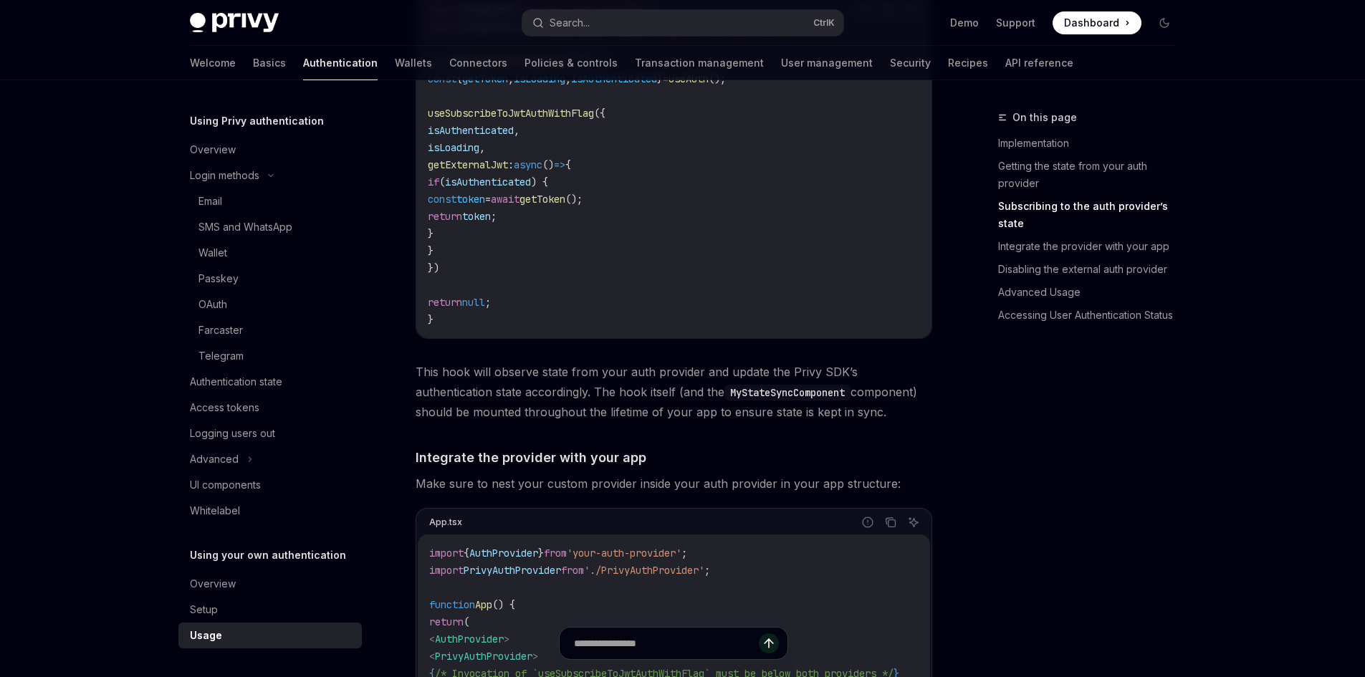
scroll to position [931, 0]
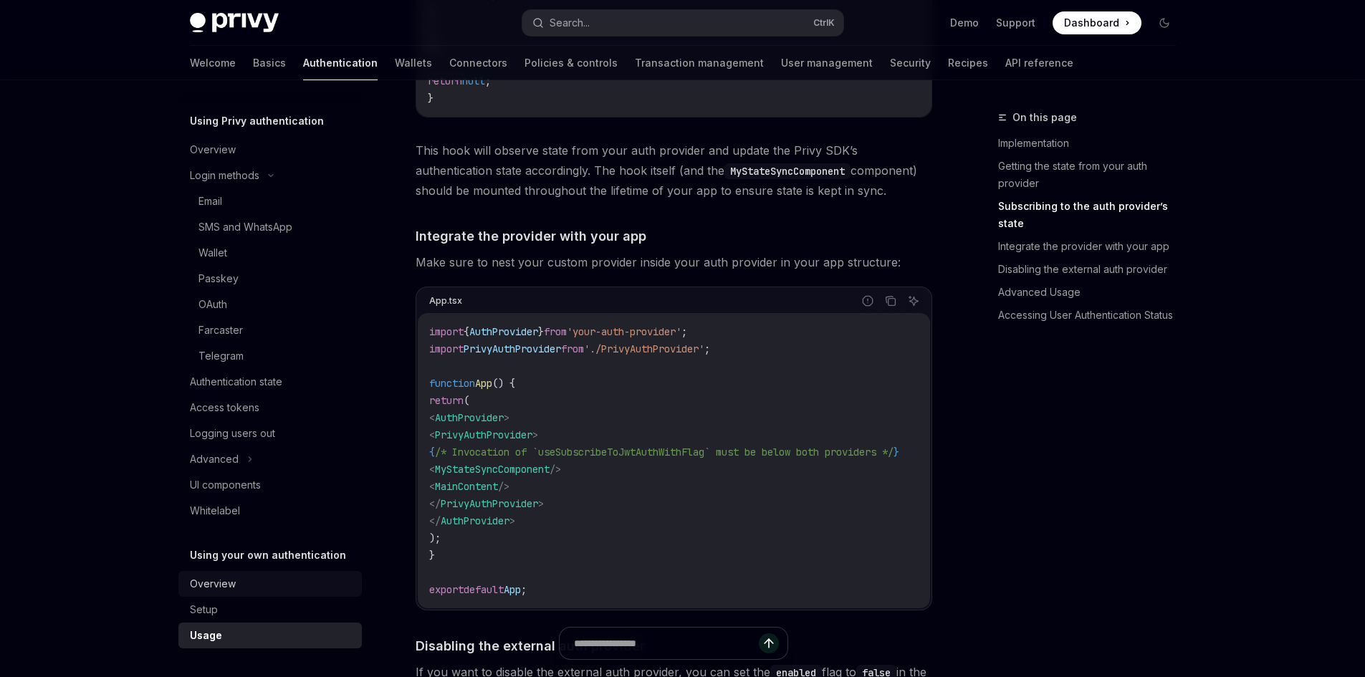
click at [242, 584] on div "Overview" at bounding box center [271, 583] width 163 height 17
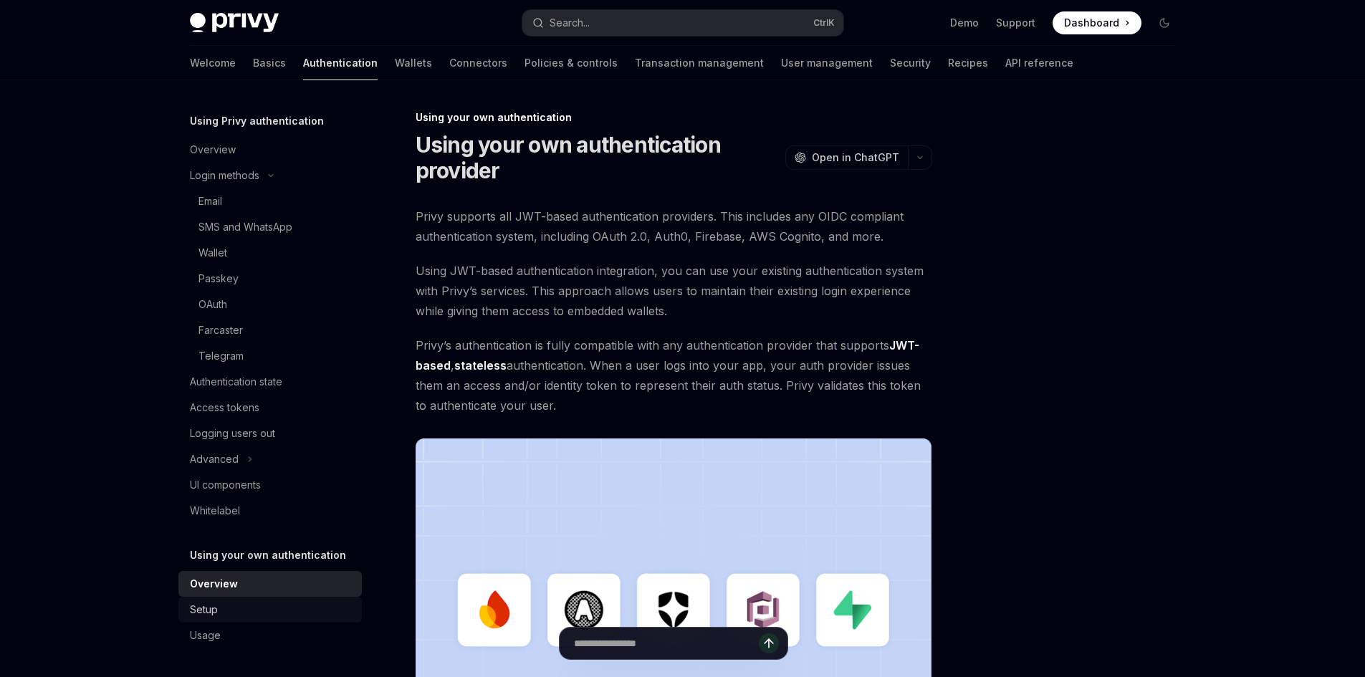
click at [238, 604] on div "Setup" at bounding box center [271, 609] width 163 height 17
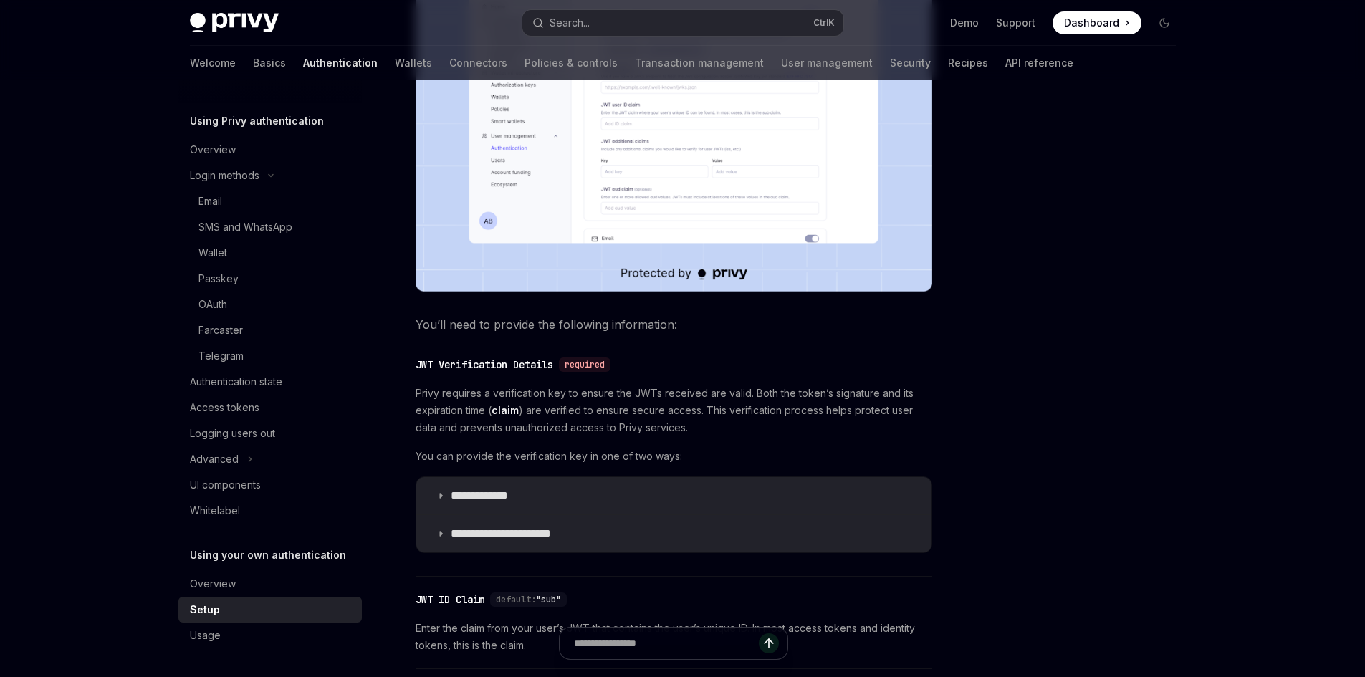
scroll to position [501, 0]
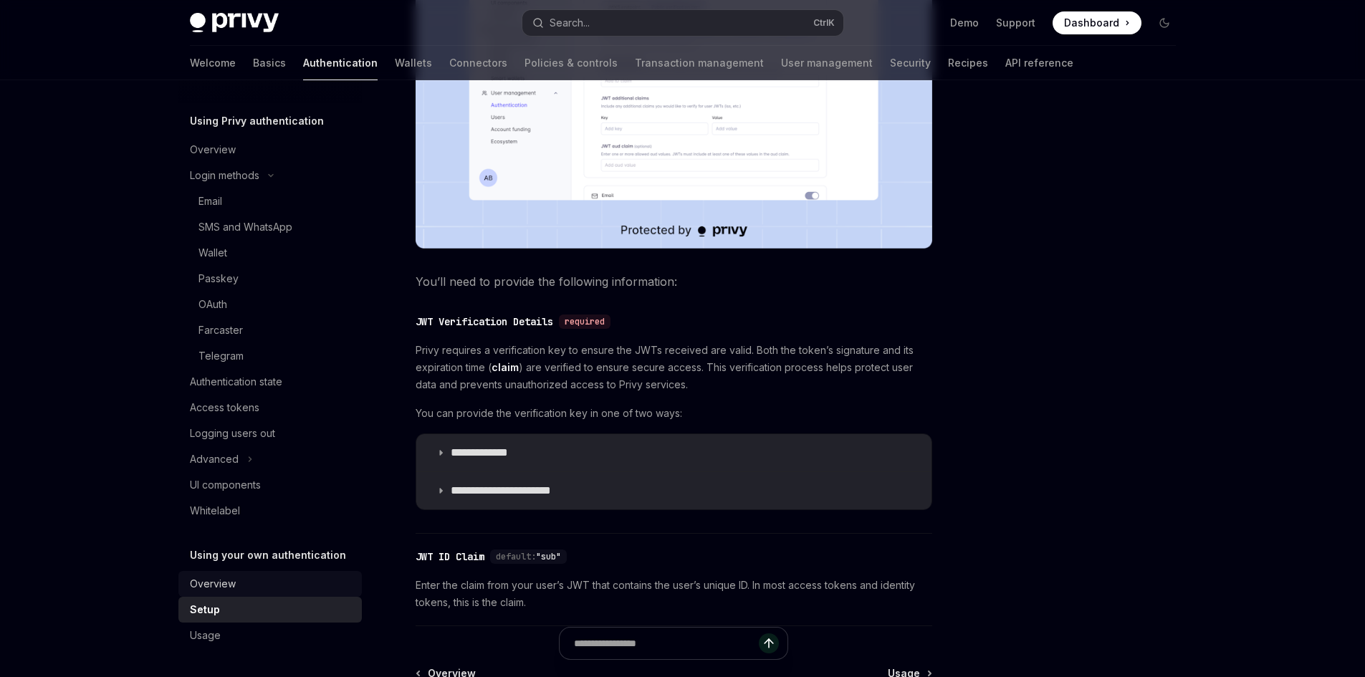
click at [219, 583] on div "Overview" at bounding box center [213, 583] width 46 height 17
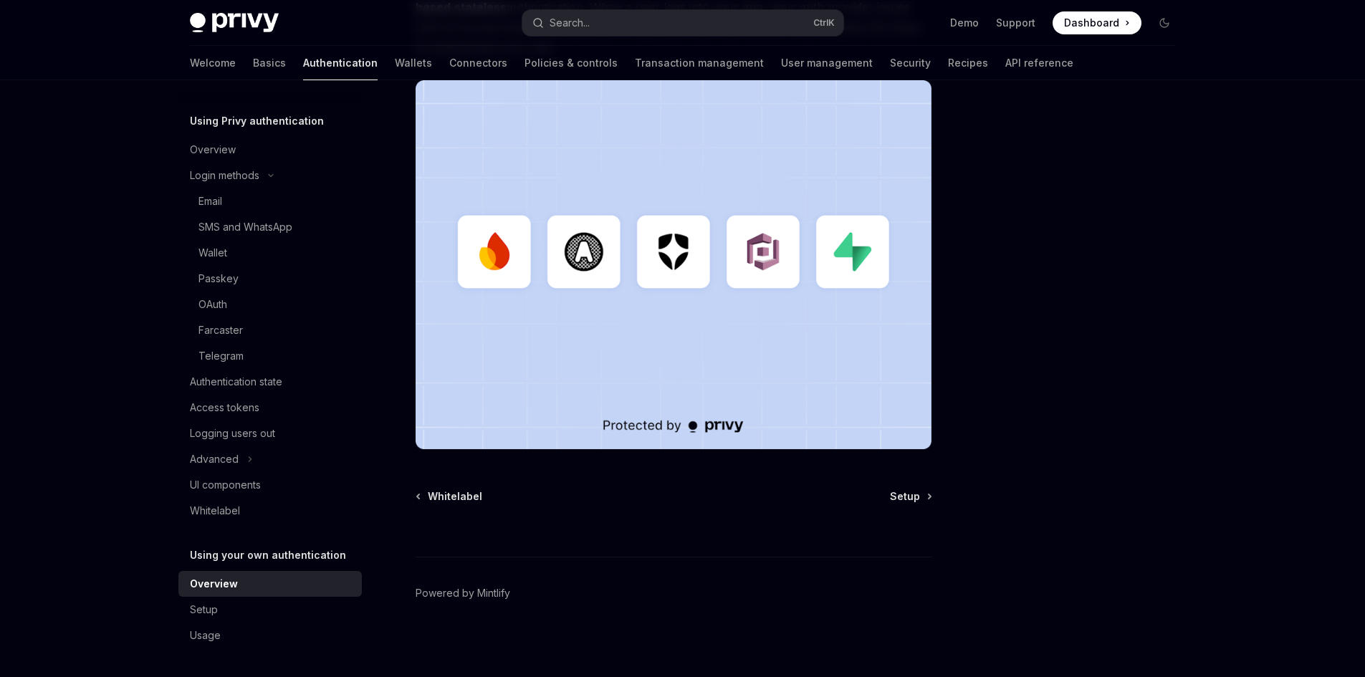
scroll to position [362, 0]
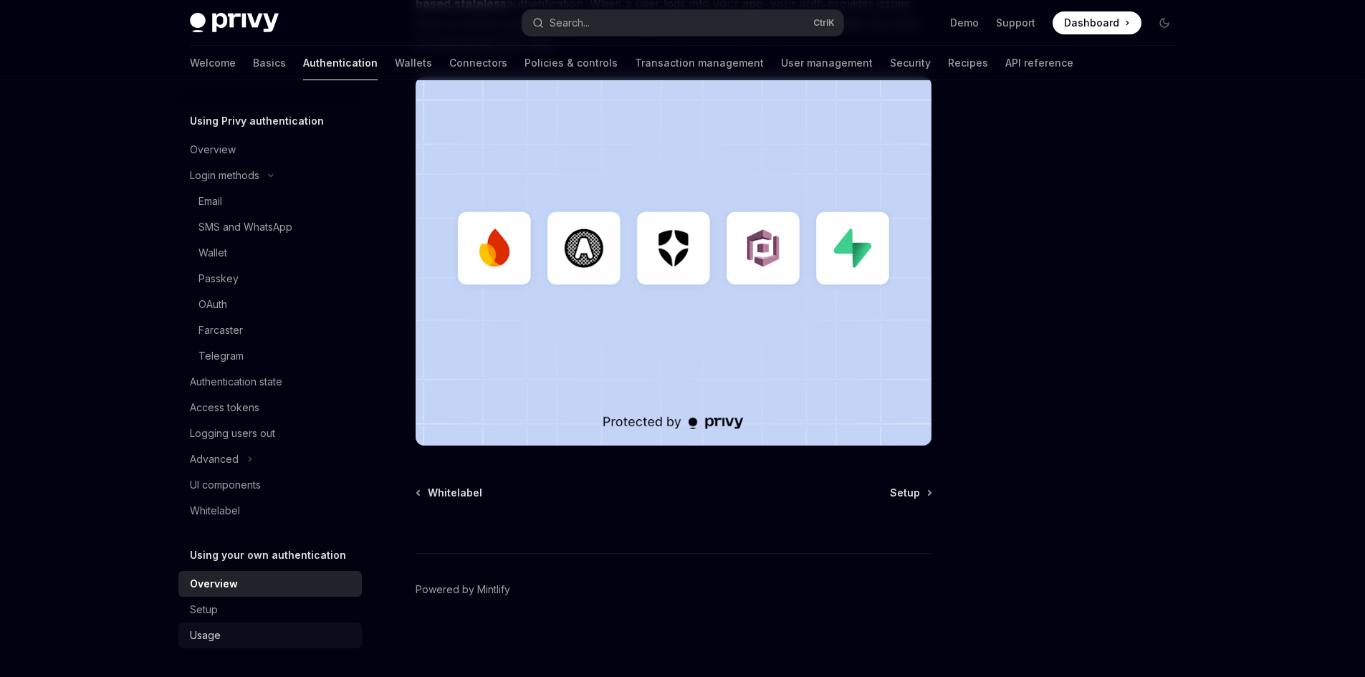
click at [214, 636] on div "Usage" at bounding box center [205, 635] width 31 height 17
type textarea "*"
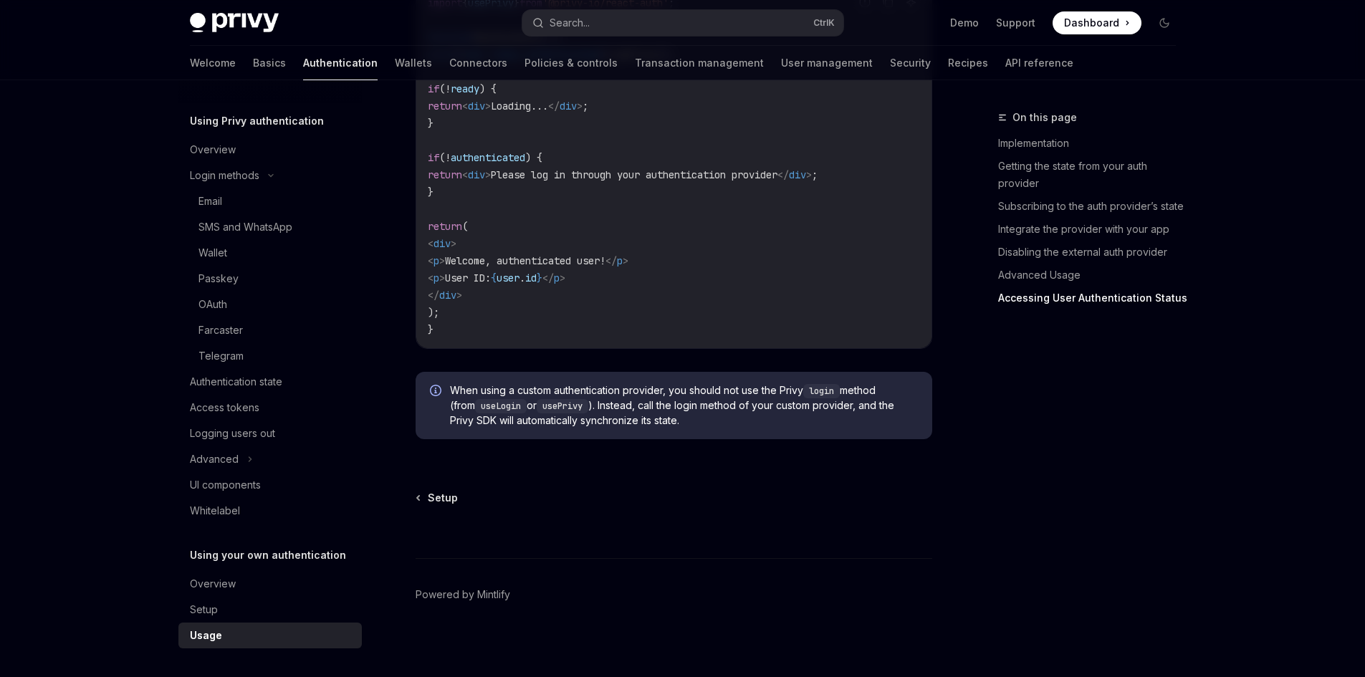
scroll to position [2993, 0]
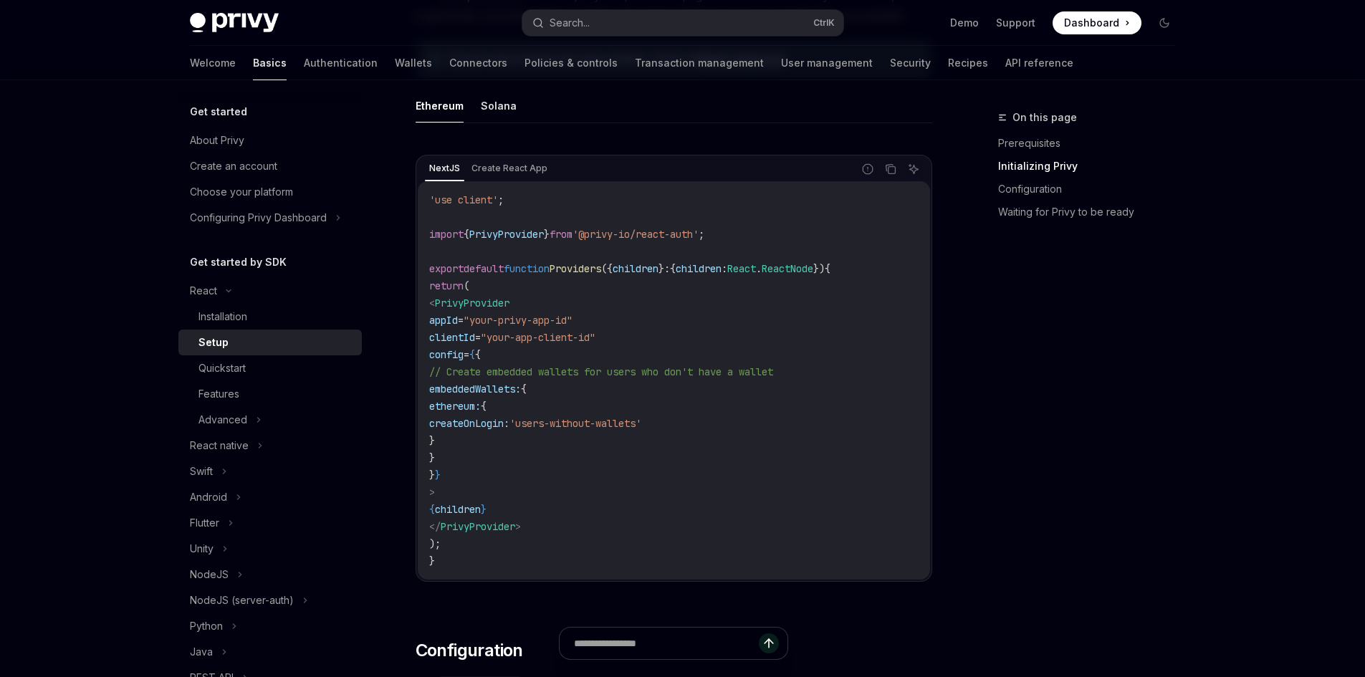
scroll to position [430, 0]
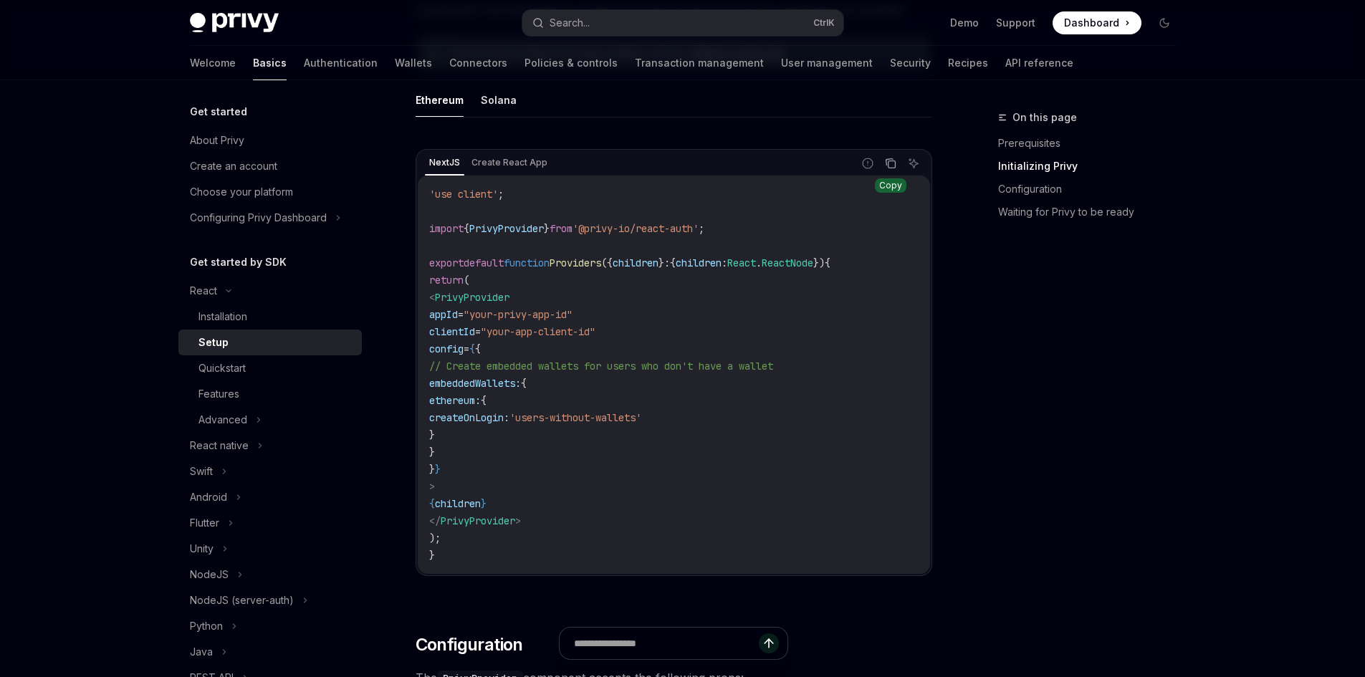
click at [893, 163] on icon "Copy the contents from the code block" at bounding box center [890, 163] width 11 height 11
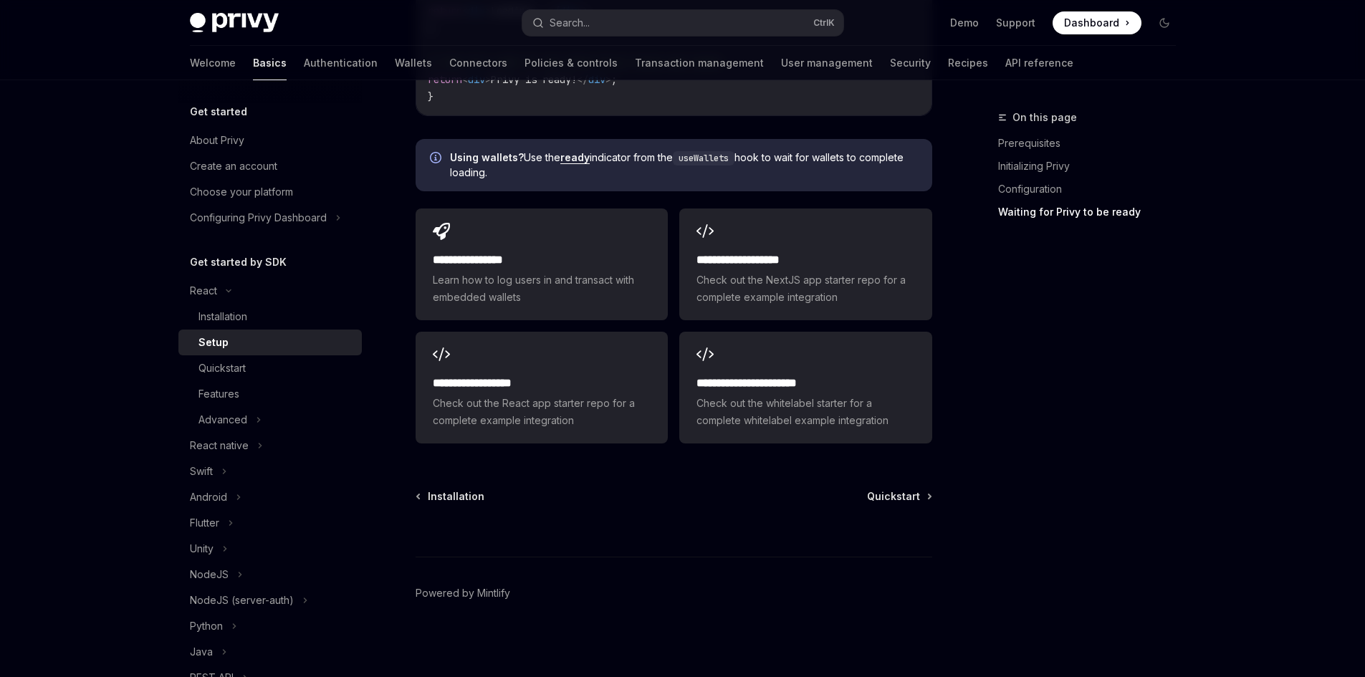
scroll to position [1801, 0]
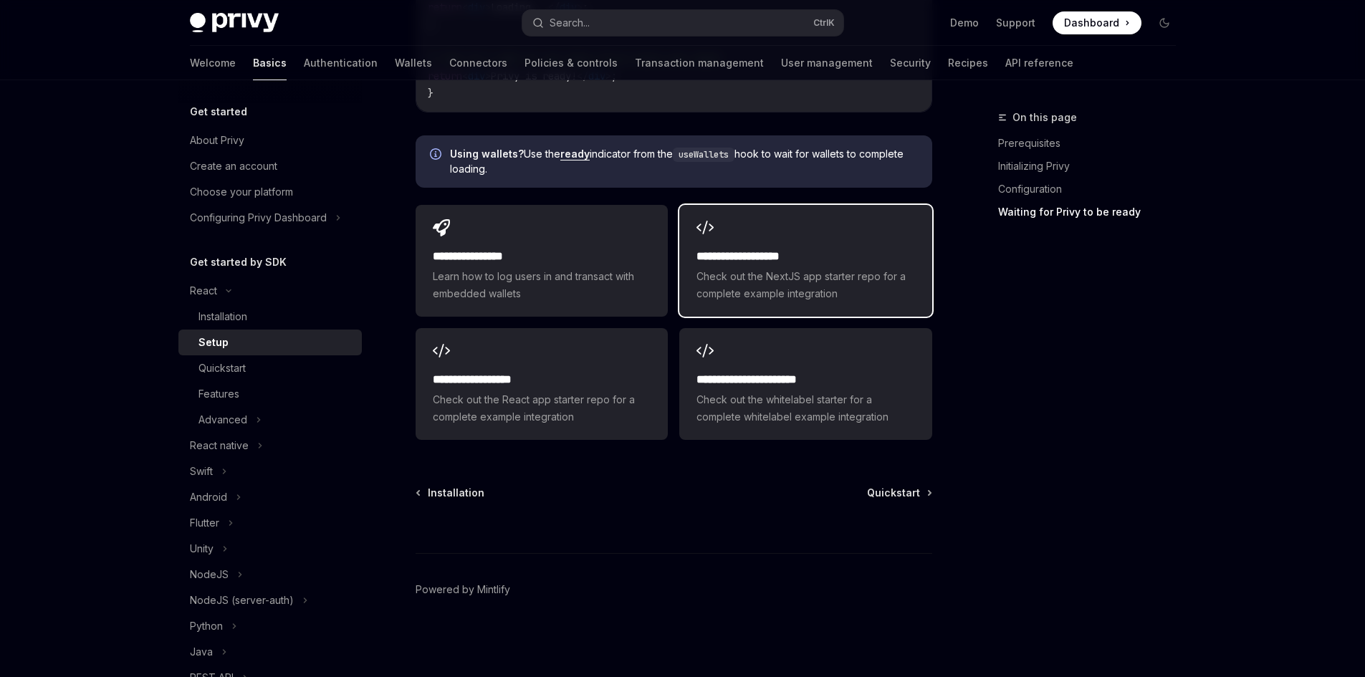
click at [763, 266] on div "**********" at bounding box center [805, 275] width 218 height 54
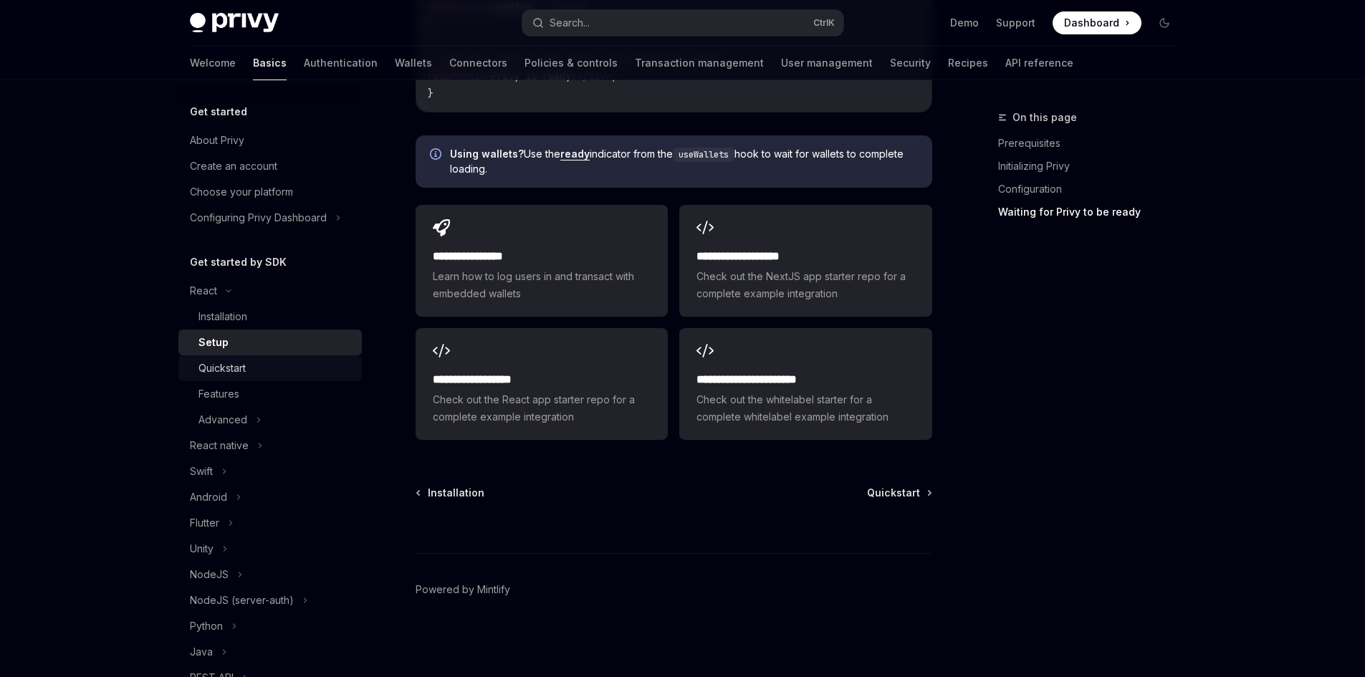
click at [229, 367] on div "Quickstart" at bounding box center [221, 368] width 47 height 17
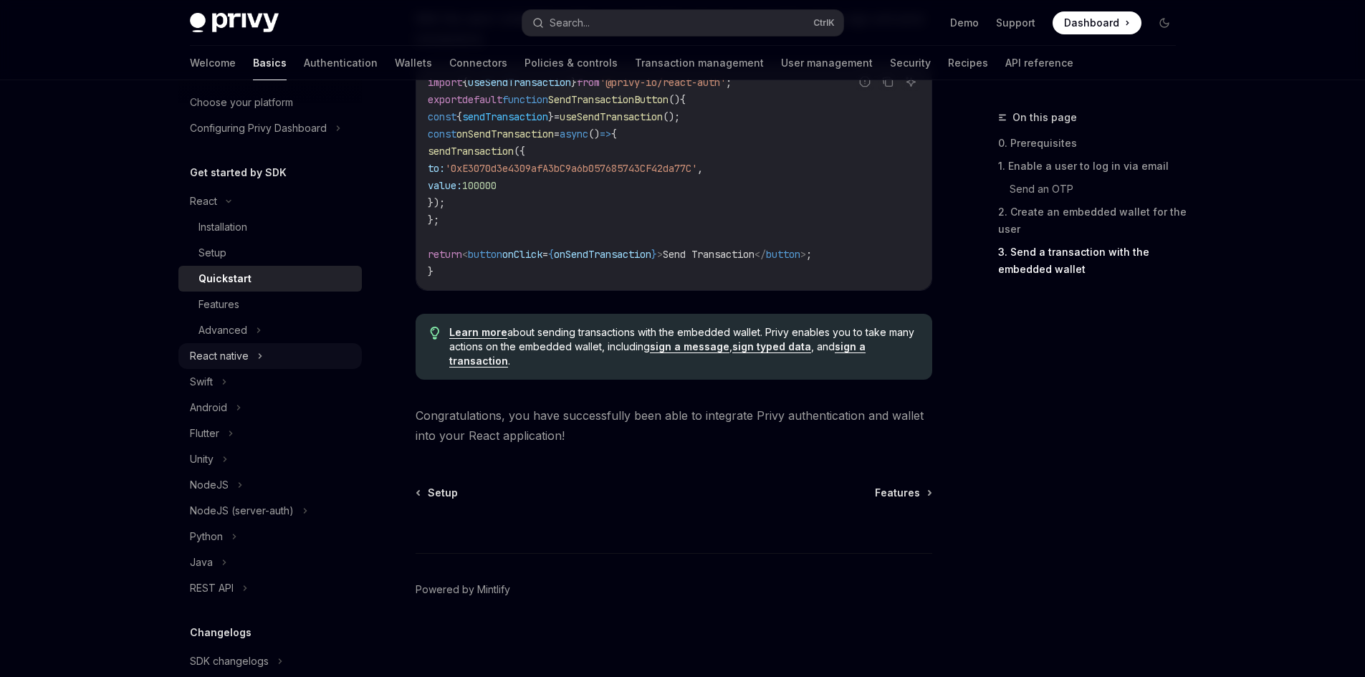
scroll to position [143, 0]
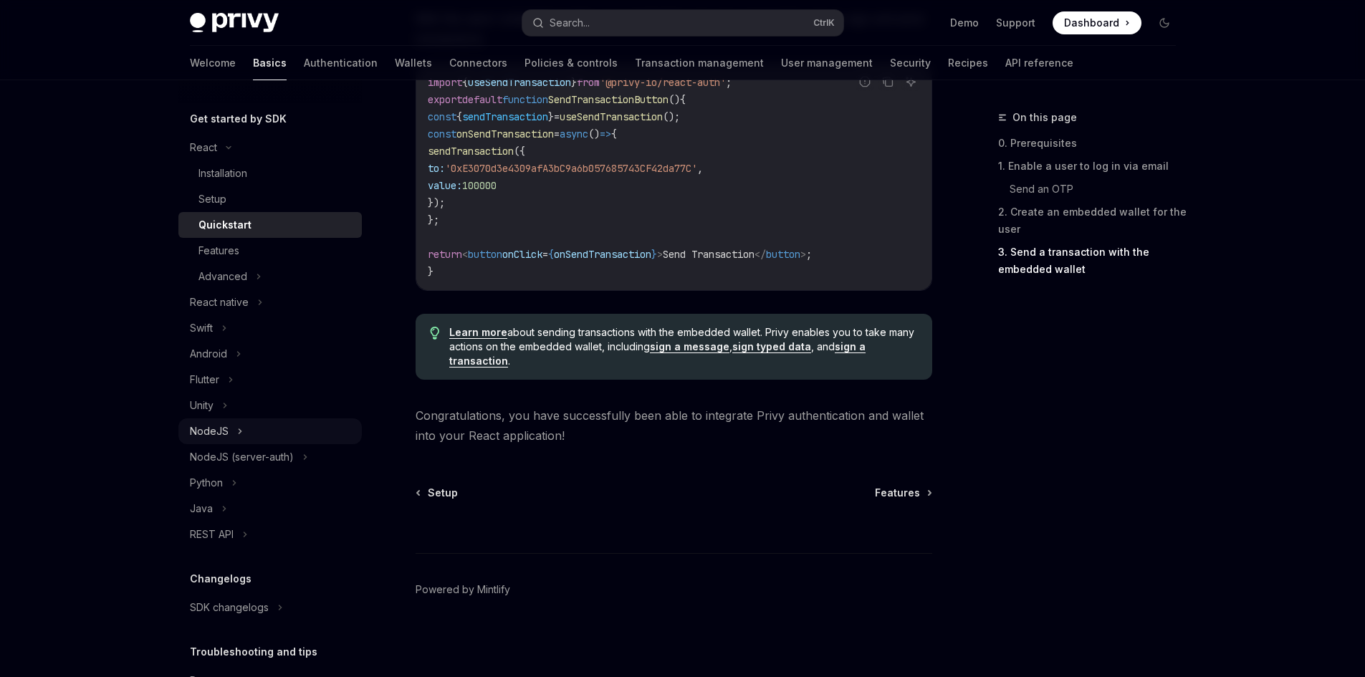
click at [244, 432] on button "NodeJS" at bounding box center [269, 431] width 183 height 26
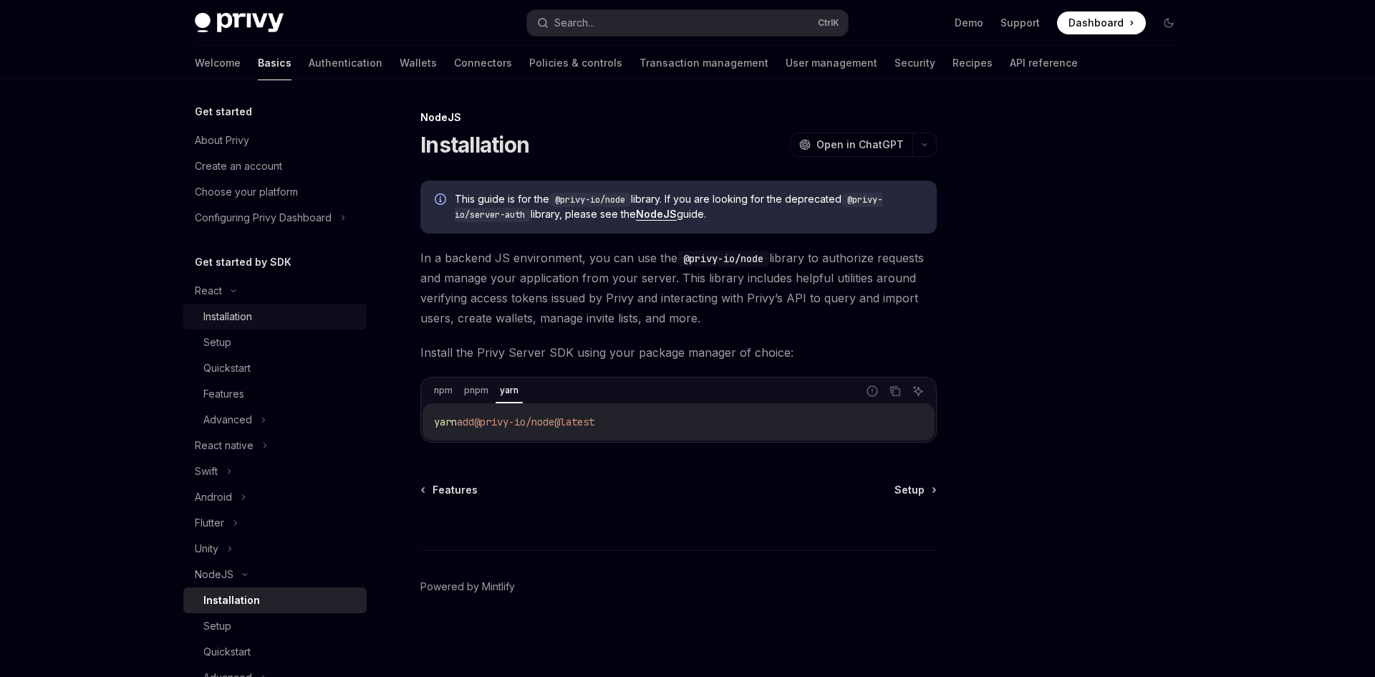
click at [236, 314] on div "Installation" at bounding box center [227, 316] width 49 height 17
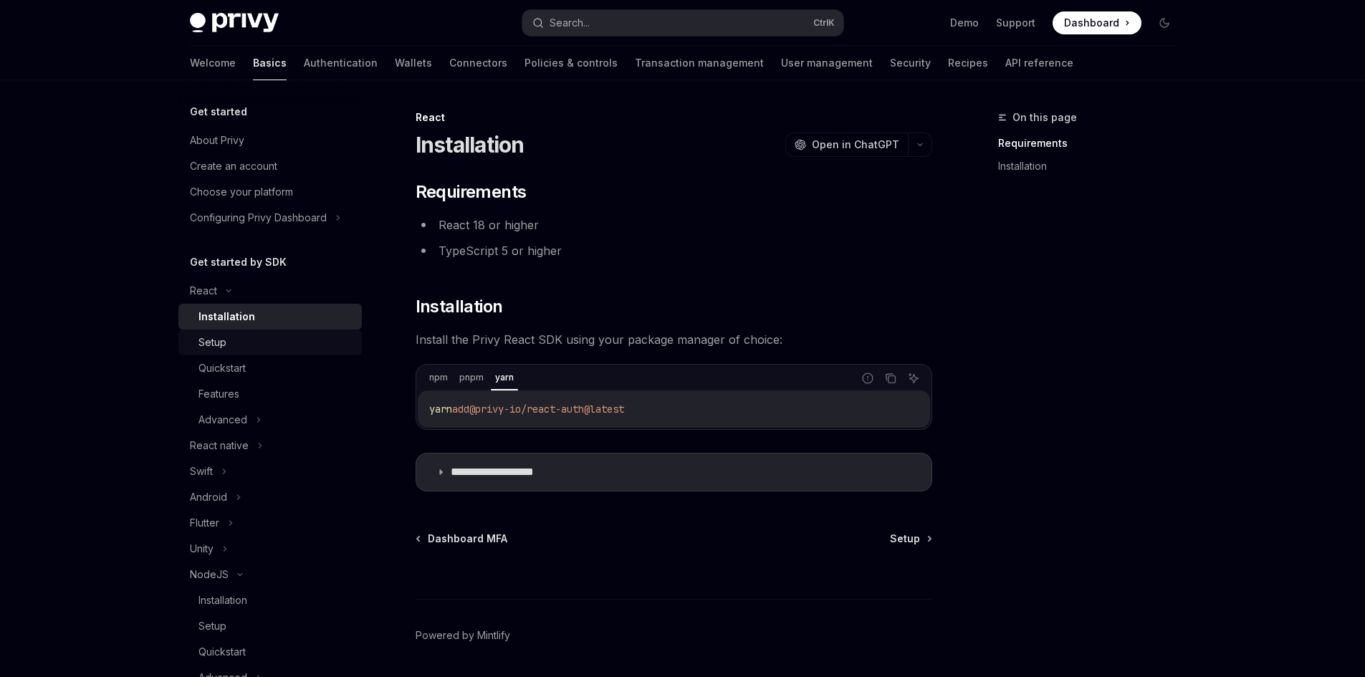
click at [243, 335] on div "Setup" at bounding box center [275, 342] width 155 height 17
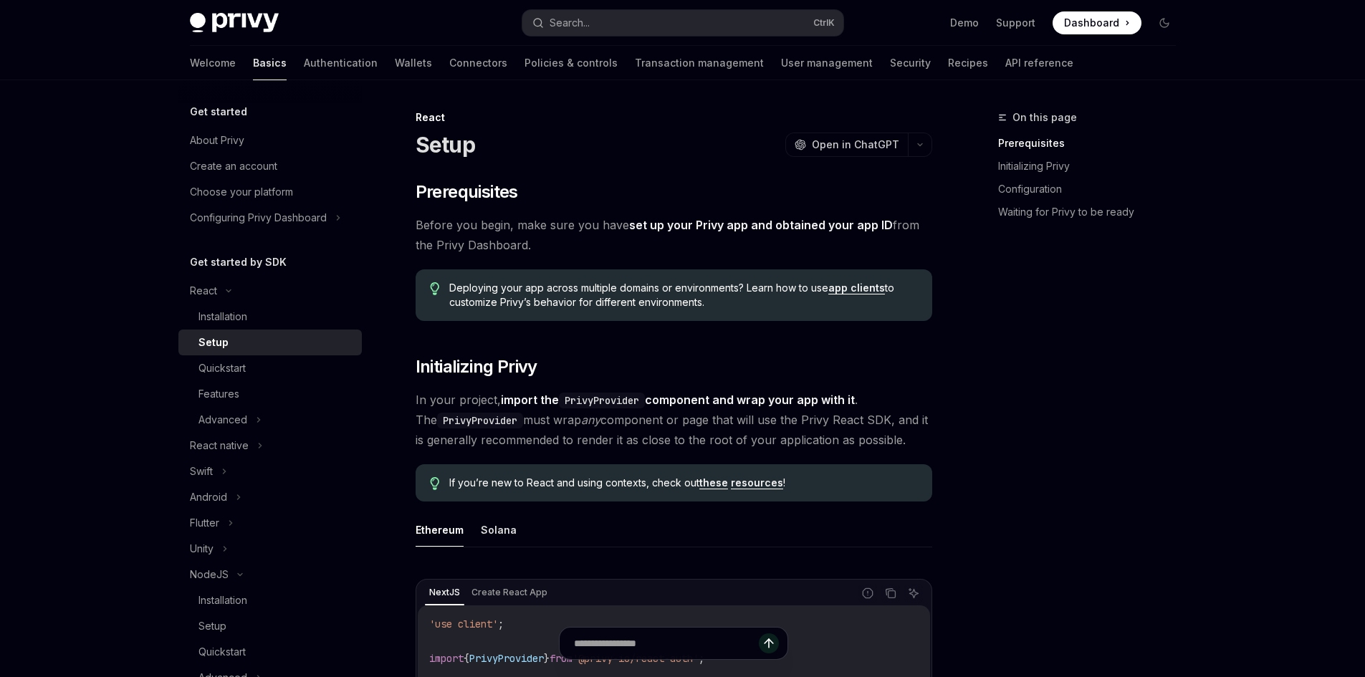
type textarea "*"
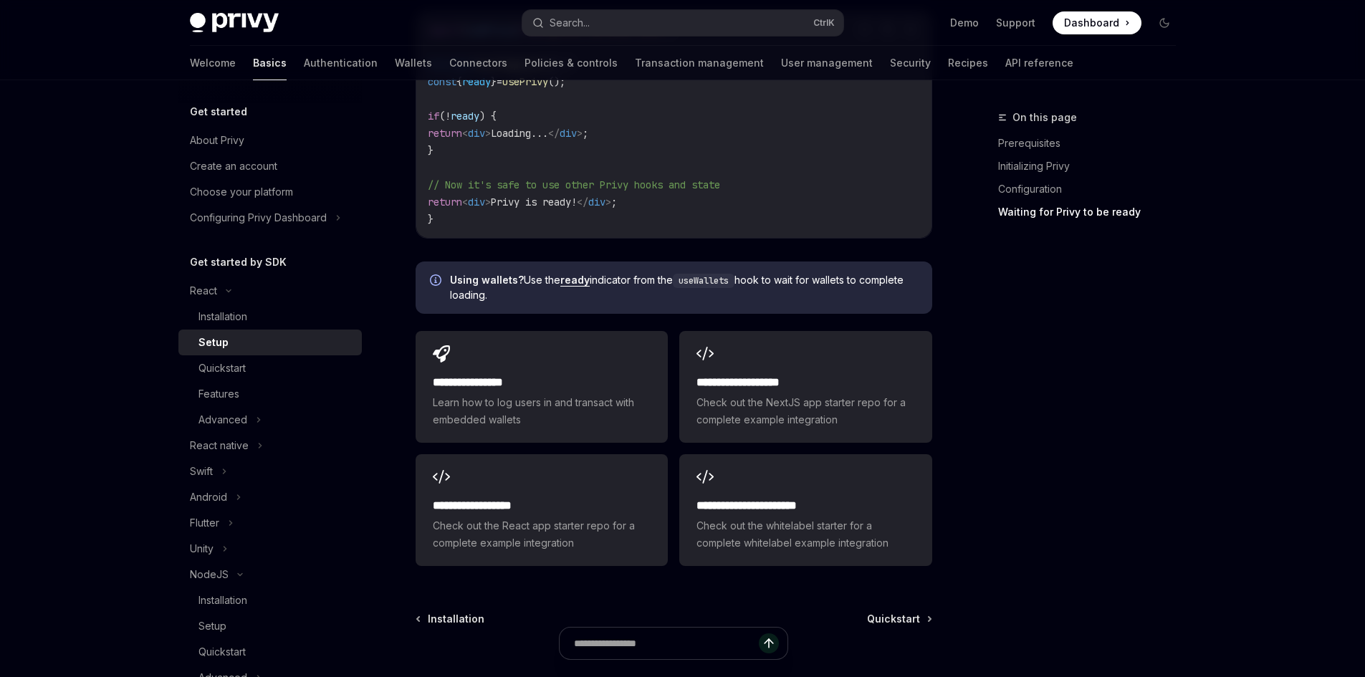
scroll to position [1719, 0]
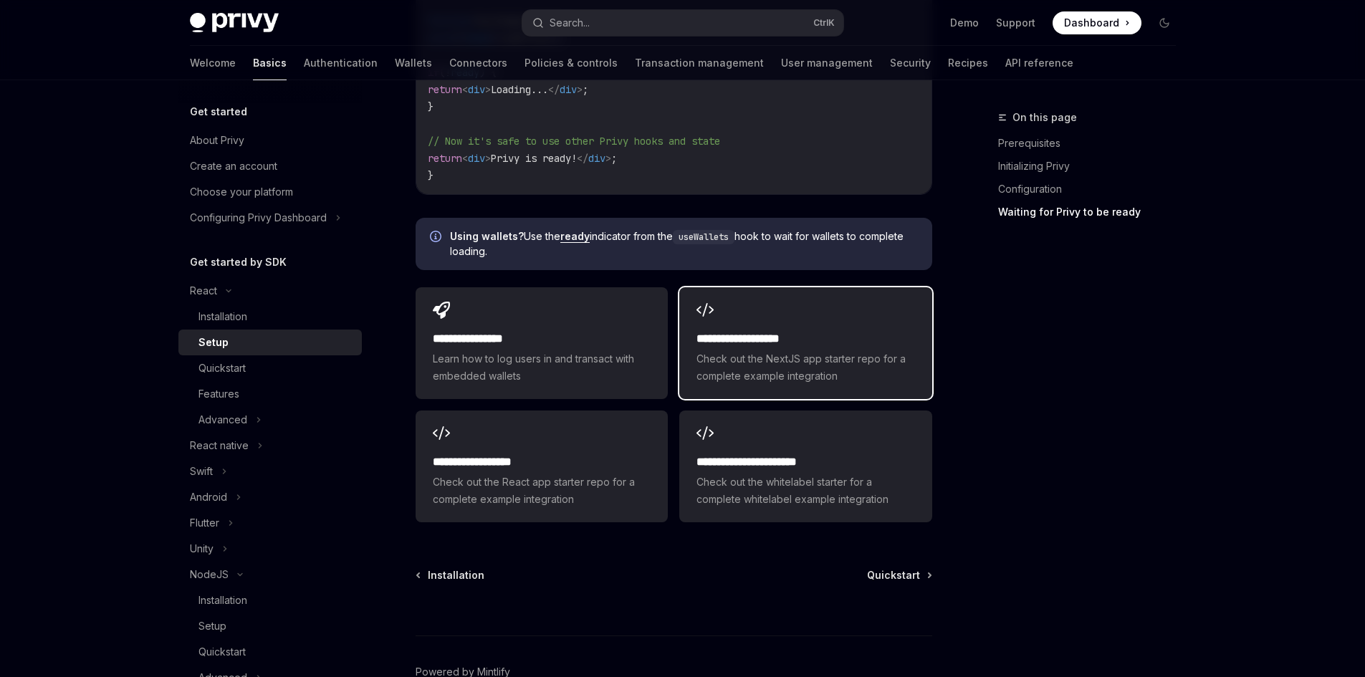
click at [789, 351] on span "Check out the NextJS app starter repo for a complete example integration" at bounding box center [805, 367] width 218 height 34
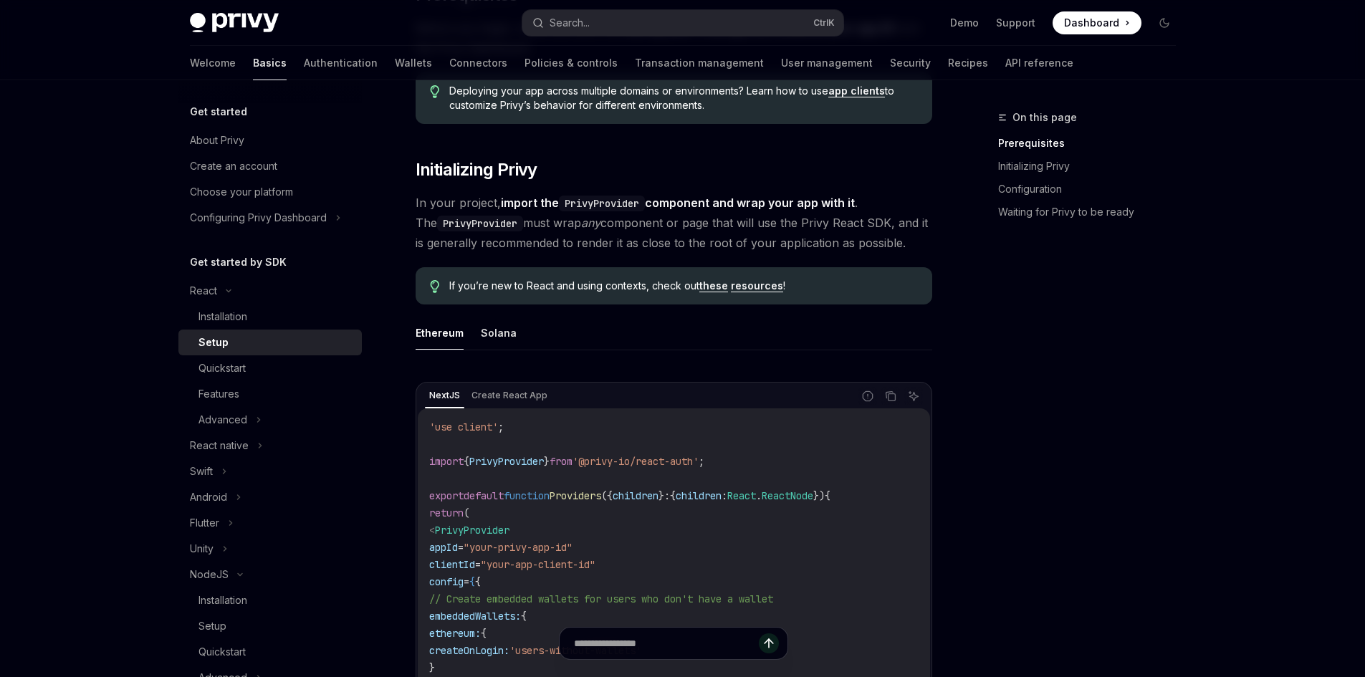
scroll to position [287, 0]
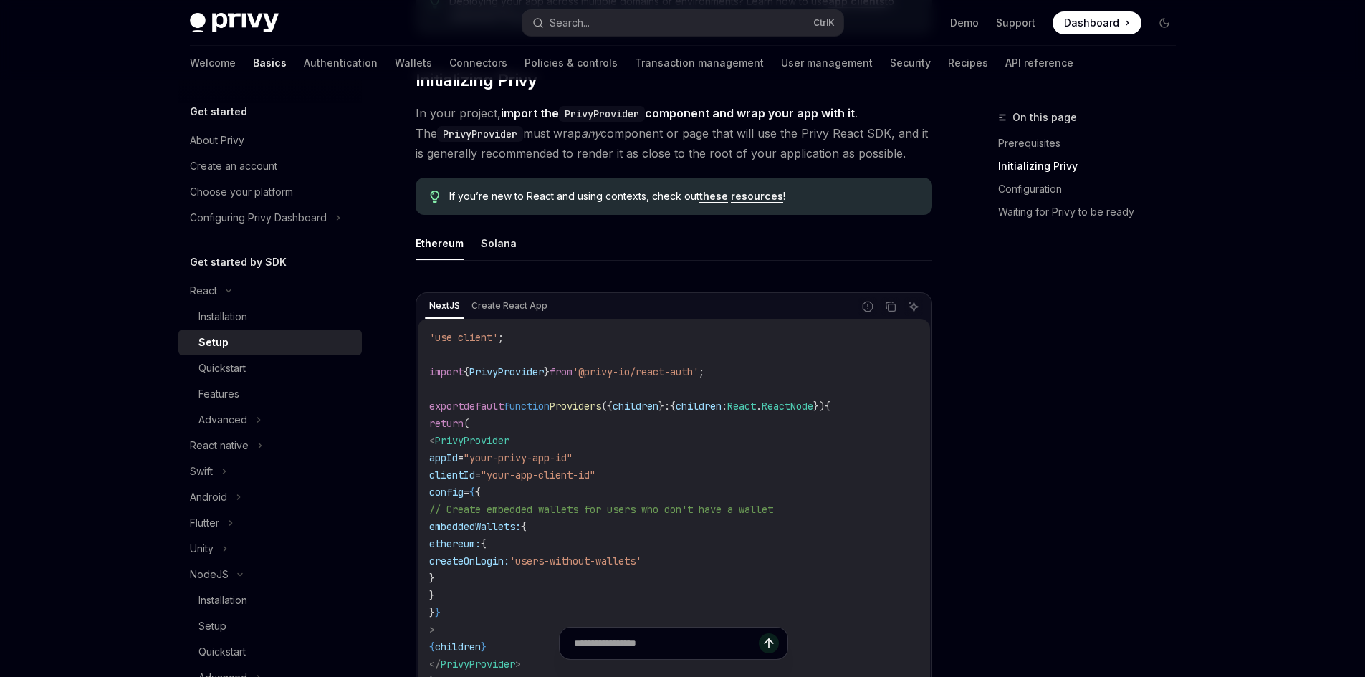
click at [1183, 403] on div "On this page Prerequisites Initializing Privy Configuration Waiting for Privy t…" at bounding box center [1078, 393] width 218 height 568
